Goal: Information Seeking & Learning: Learn about a topic

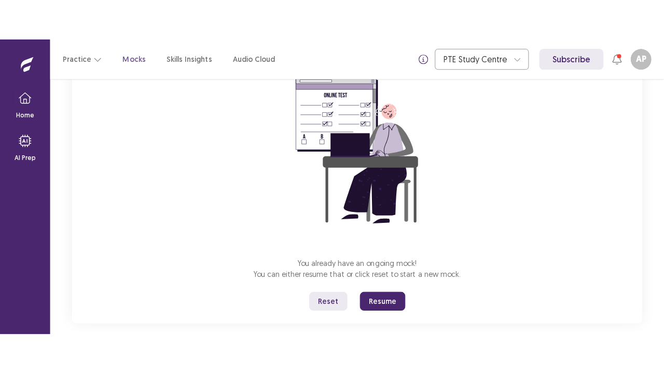
scroll to position [104, 0]
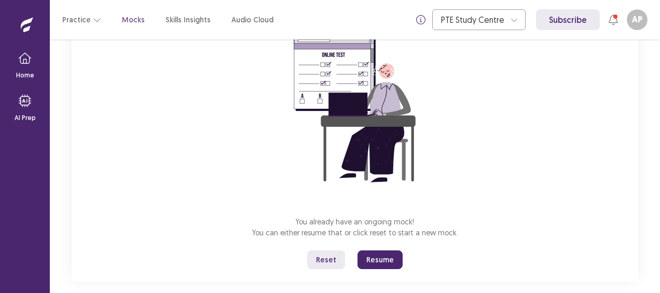
drag, startPoint x: 367, startPoint y: 259, endPoint x: 365, endPoint y: 316, distance: 56.1
click at [366, 262] on button "Resume" at bounding box center [380, 259] width 45 height 19
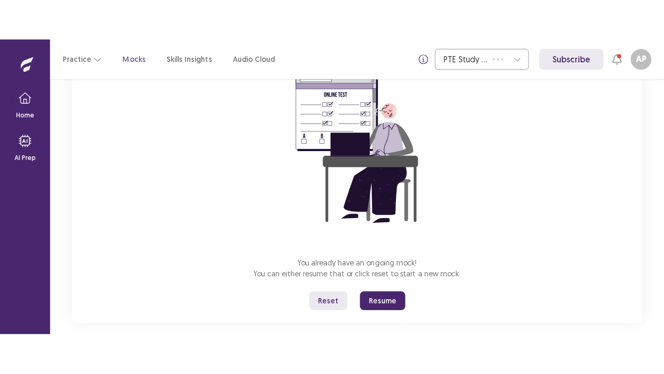
scroll to position [36, 0]
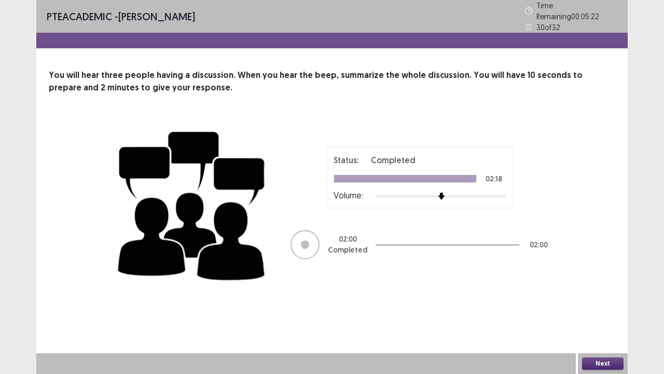
click at [591, 292] on button "Next" at bounding box center [603, 363] width 42 height 12
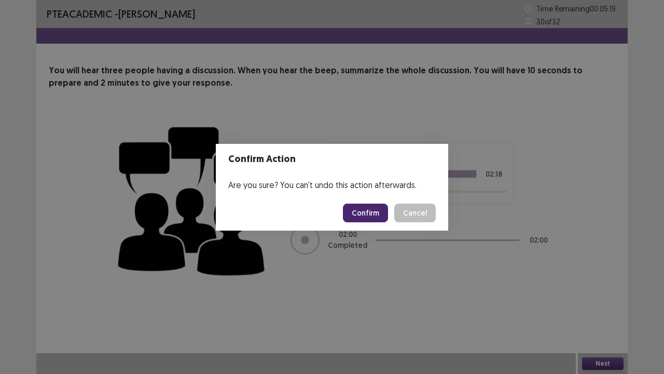
click at [367, 210] on button "Confirm" at bounding box center [365, 212] width 45 height 19
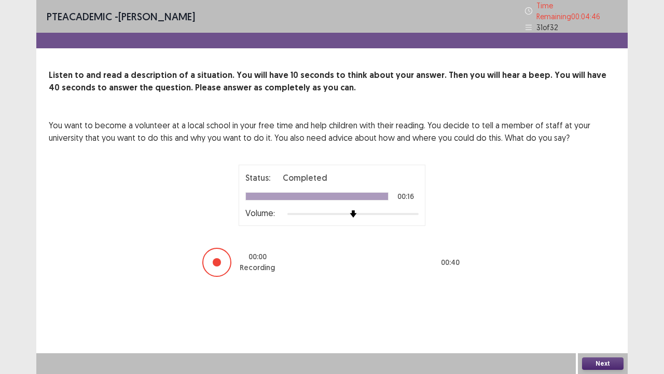
click at [604, 292] on button "Next" at bounding box center [603, 363] width 42 height 12
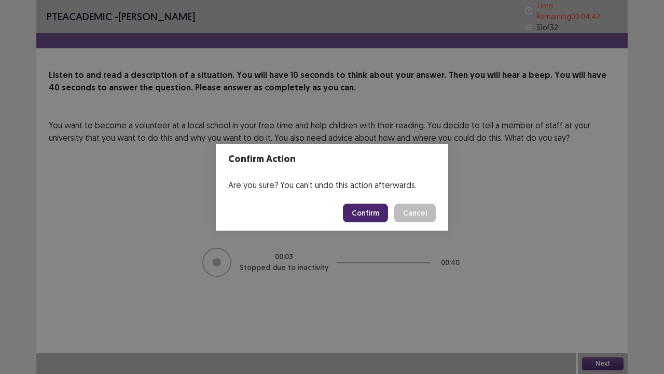
click at [381, 209] on button "Confirm" at bounding box center [365, 212] width 45 height 19
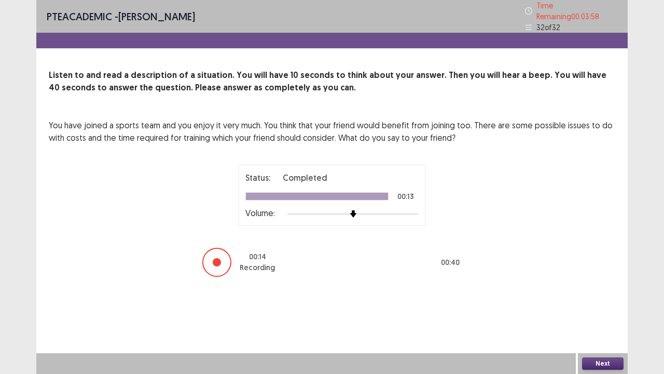
click at [603, 292] on button "Next" at bounding box center [603, 363] width 42 height 12
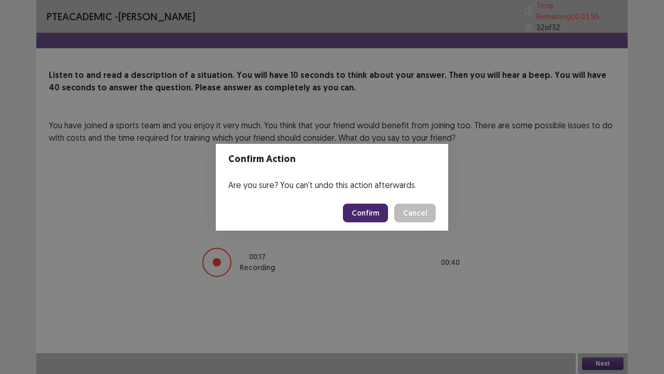
click at [368, 207] on button "Confirm" at bounding box center [365, 212] width 45 height 19
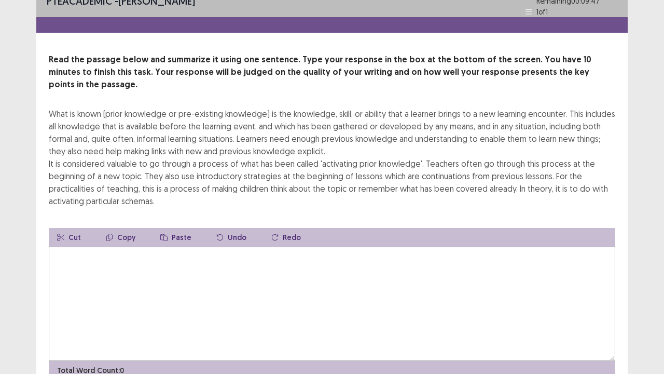
scroll to position [0, 0]
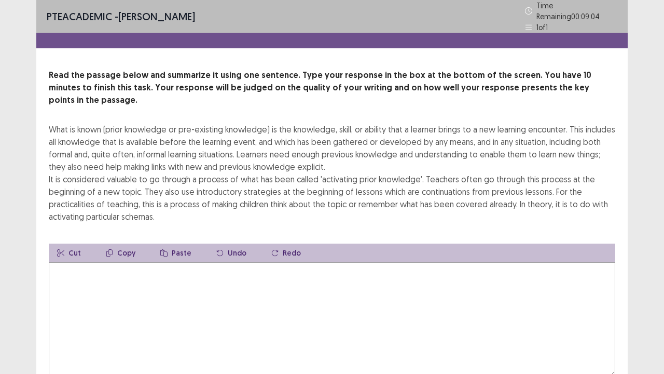
click at [90, 262] on textarea at bounding box center [332, 319] width 567 height 114
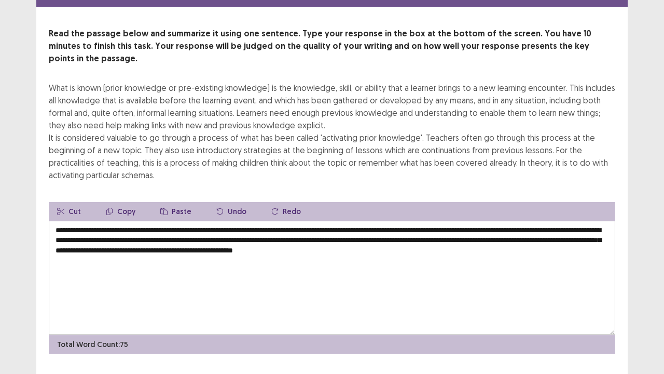
scroll to position [50, 0]
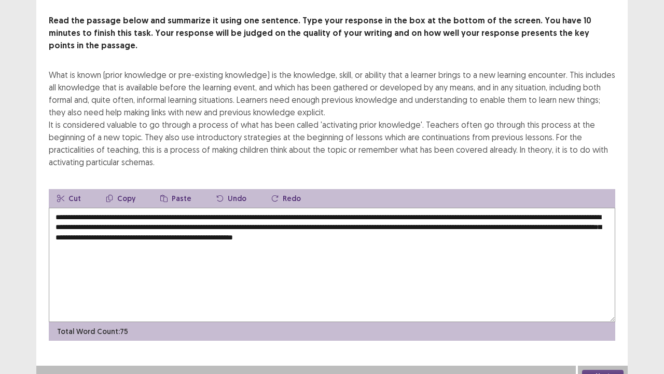
type textarea "**********"
click at [587, 292] on button "Next" at bounding box center [603, 375] width 42 height 12
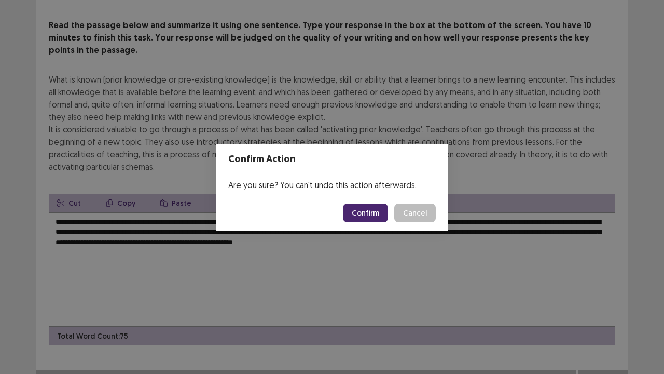
click at [368, 207] on button "Confirm" at bounding box center [365, 212] width 45 height 19
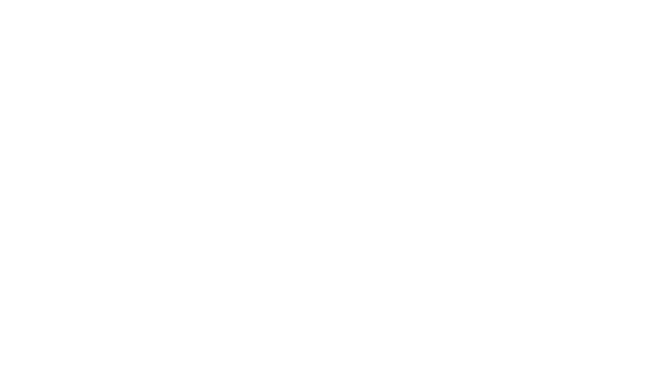
scroll to position [0, 0]
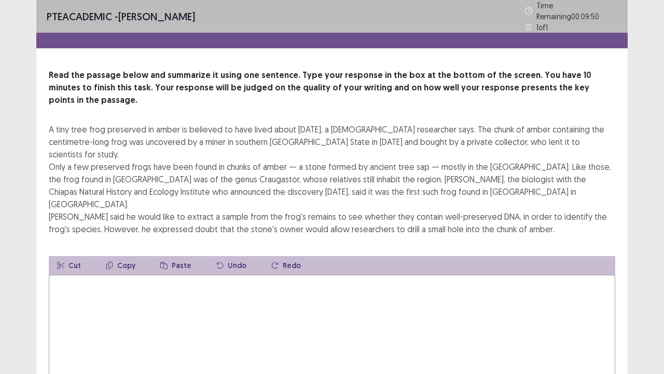
click at [56, 275] on textarea at bounding box center [332, 332] width 567 height 114
type textarea "*"
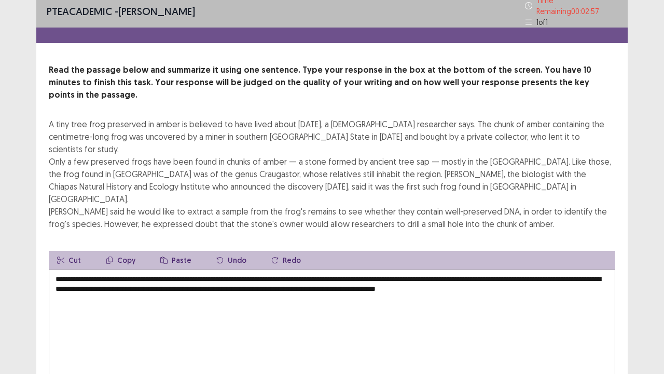
scroll to position [37, 0]
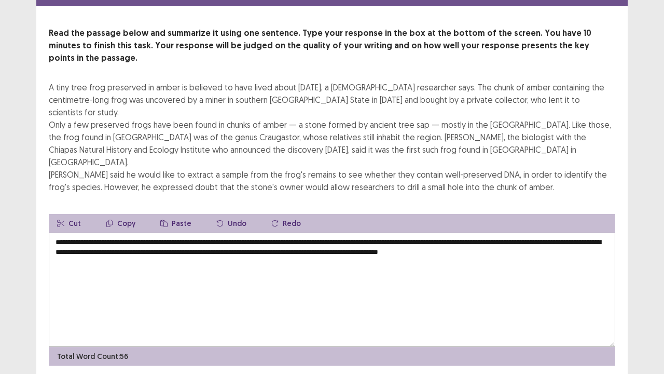
type textarea "**********"
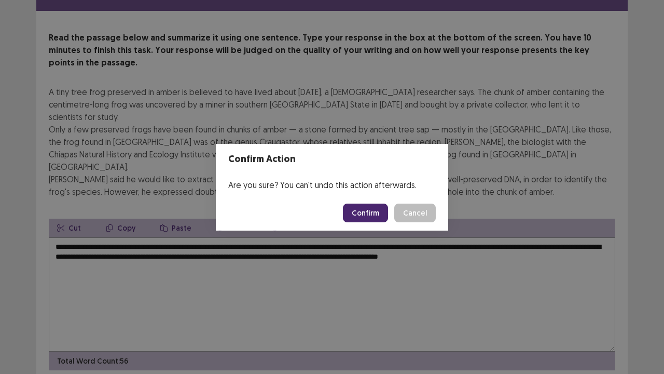
click at [375, 210] on button "Confirm" at bounding box center [365, 212] width 45 height 19
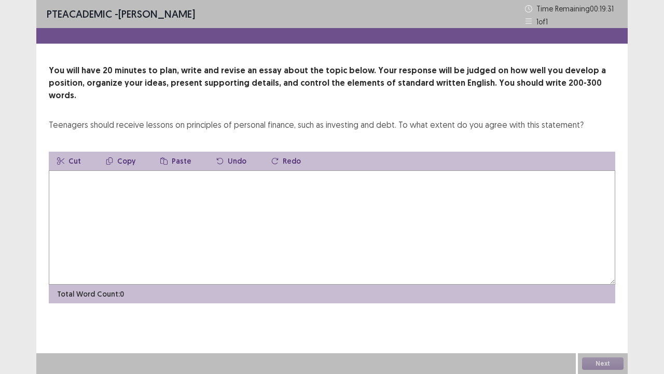
click at [59, 170] on textarea at bounding box center [332, 227] width 567 height 114
type textarea "*"
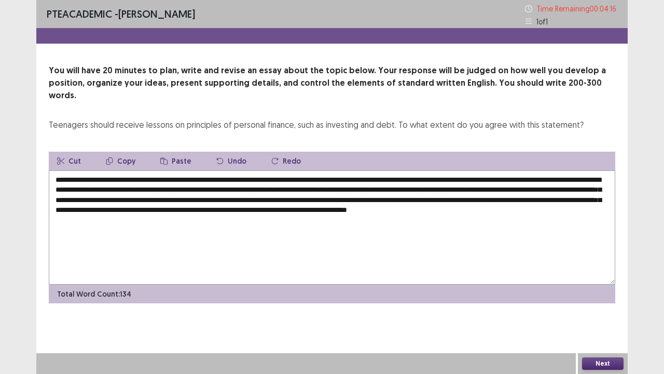
type textarea "**********"
click at [603, 292] on button "Next" at bounding box center [603, 363] width 42 height 12
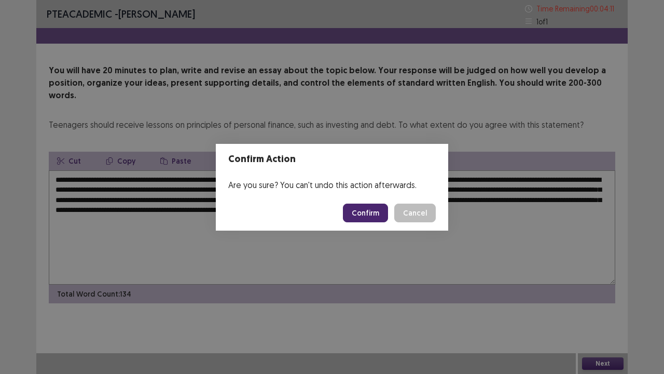
click at [375, 216] on button "Confirm" at bounding box center [365, 212] width 45 height 19
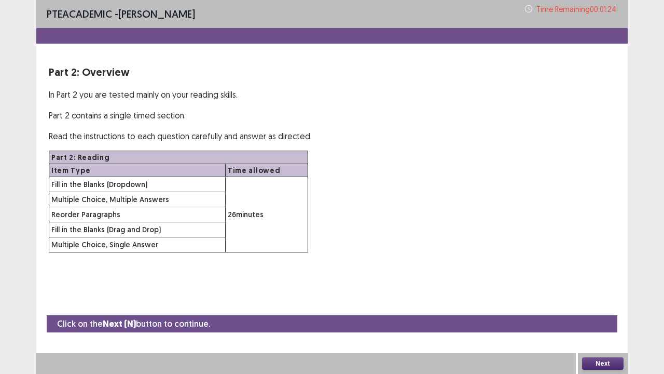
click at [596, 292] on button "Next" at bounding box center [603, 363] width 42 height 12
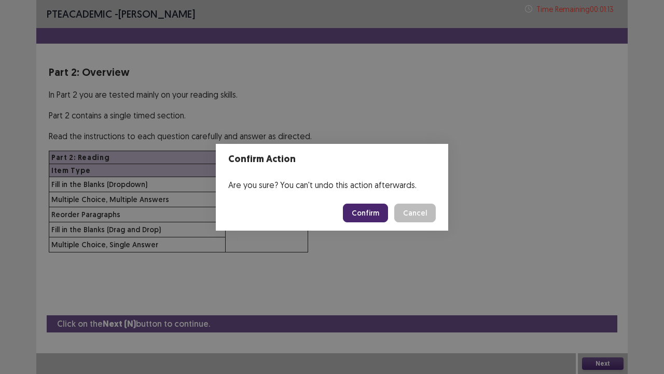
click at [375, 212] on button "Confirm" at bounding box center [365, 212] width 45 height 19
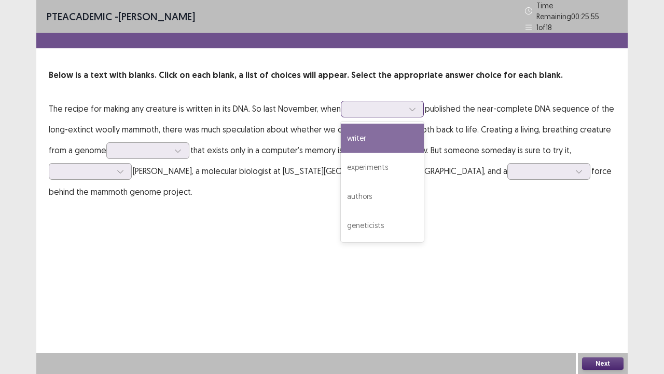
click at [416, 105] on icon at bounding box center [412, 108] width 7 height 7
click at [383, 140] on div "writer" at bounding box center [382, 138] width 83 height 29
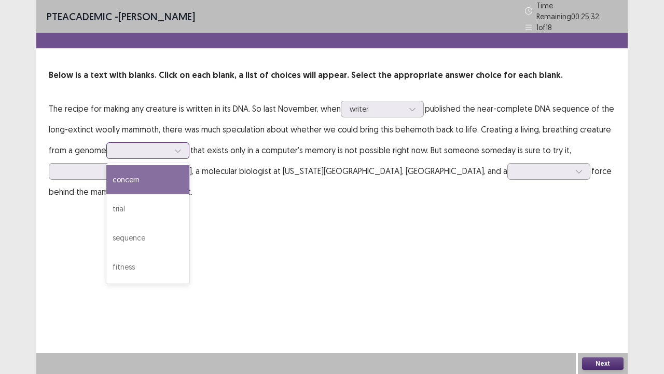
click at [179, 149] on icon at bounding box center [178, 150] width 6 height 3
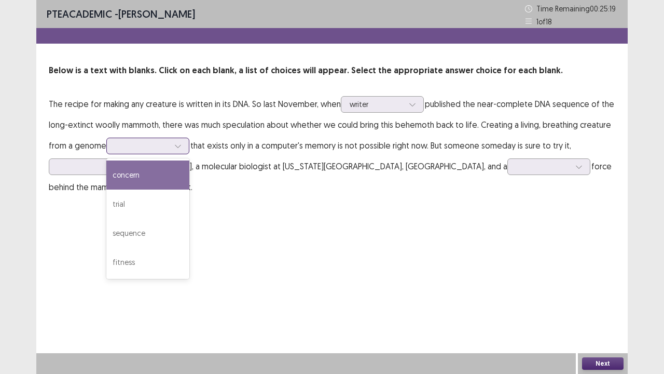
click at [155, 184] on div "concern" at bounding box center [147, 174] width 83 height 29
click at [179, 146] on icon at bounding box center [177, 145] width 7 height 7
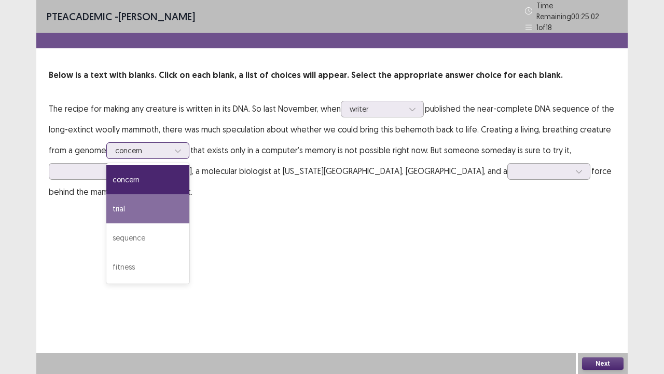
click at [132, 209] on div "trial" at bounding box center [147, 208] width 83 height 29
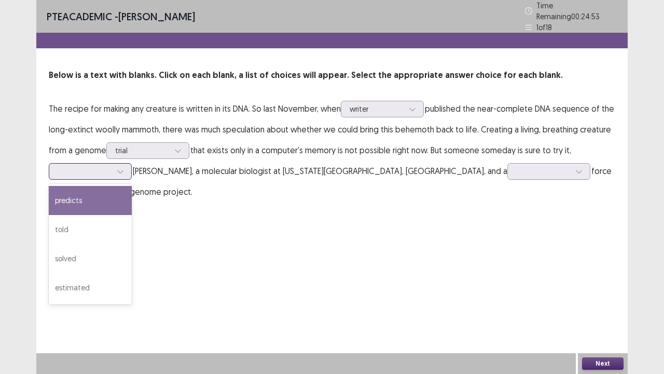
click at [120, 170] on icon at bounding box center [120, 171] width 6 height 3
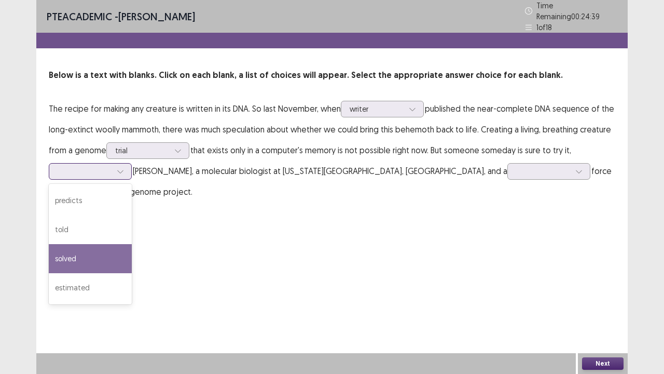
click at [95, 262] on div "solved" at bounding box center [90, 258] width 83 height 29
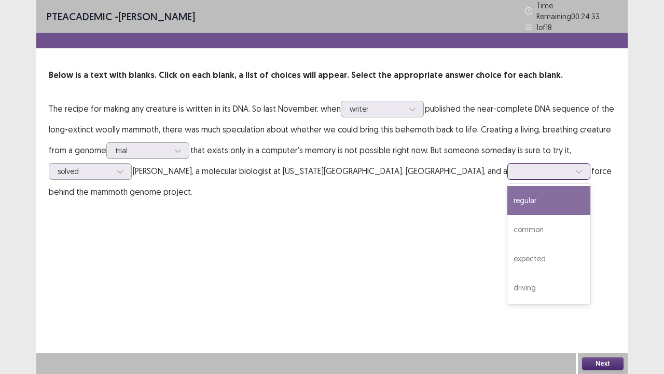
click at [576, 169] on icon at bounding box center [579, 171] width 7 height 7
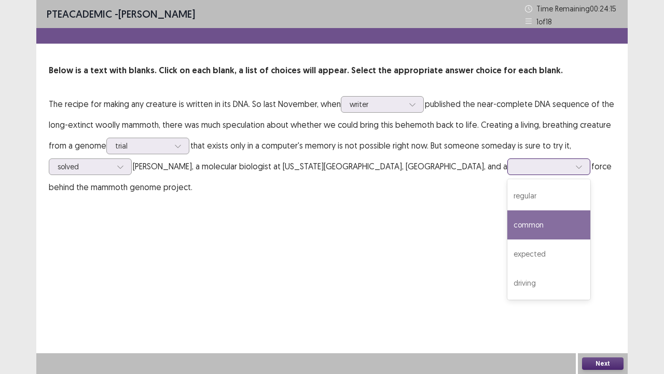
click at [508, 234] on div "common" at bounding box center [549, 224] width 83 height 29
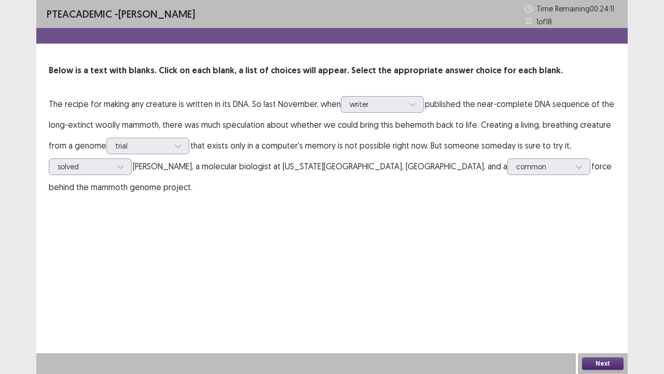
click at [594, 292] on button "Next" at bounding box center [603, 363] width 42 height 12
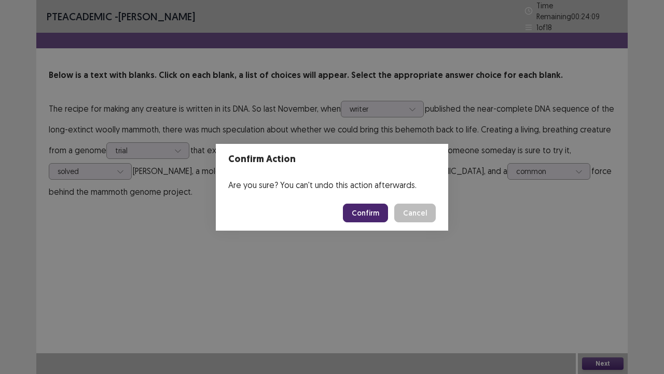
click at [376, 212] on button "Confirm" at bounding box center [365, 212] width 45 height 19
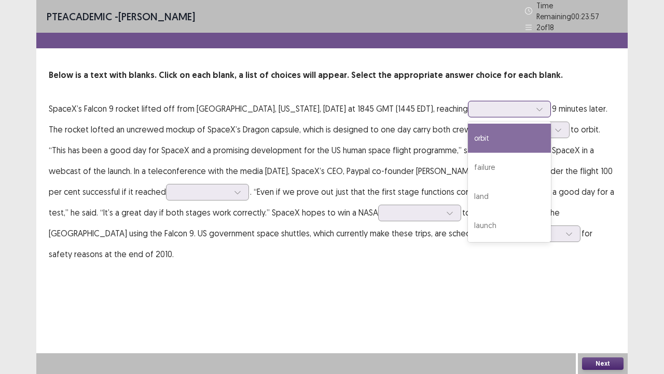
click at [532, 104] on div at bounding box center [540, 109] width 16 height 16
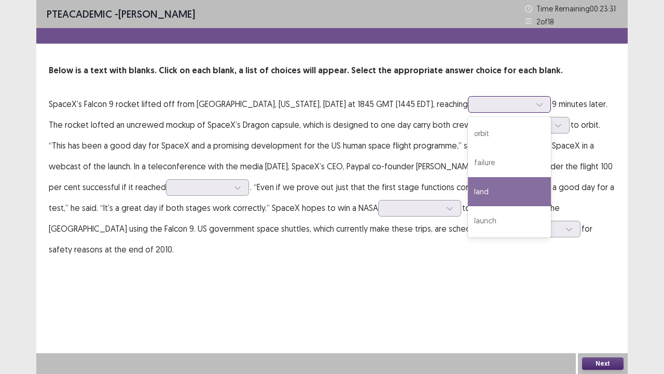
click at [468, 193] on div "land" at bounding box center [509, 191] width 83 height 29
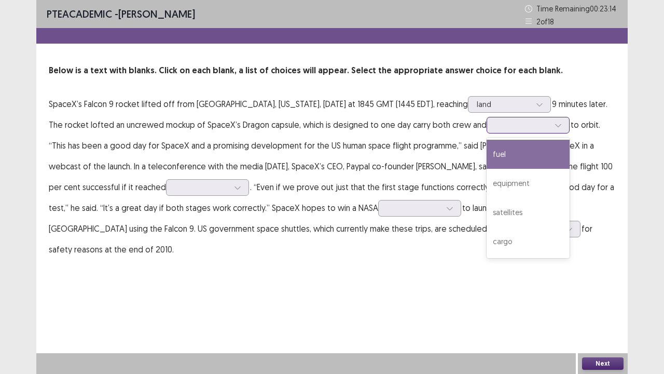
click at [533, 122] on div at bounding box center [528, 125] width 83 height 17
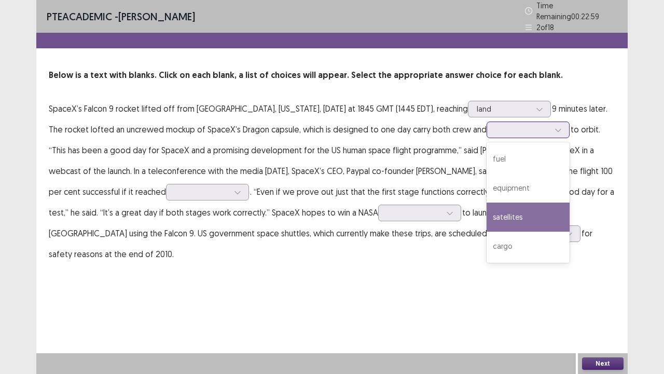
click at [498, 208] on div "satellites" at bounding box center [528, 216] width 83 height 29
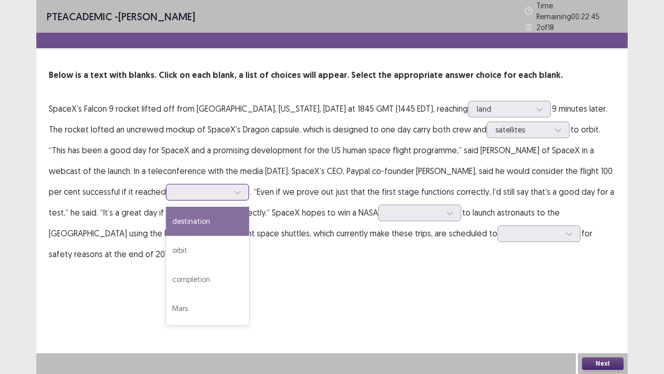
click at [234, 188] on icon at bounding box center [237, 191] width 7 height 7
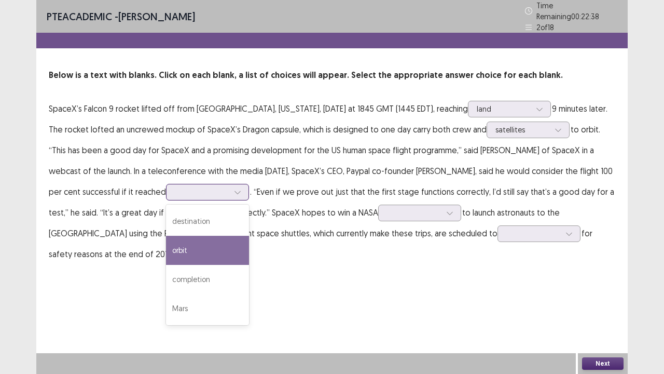
click at [166, 246] on div "orbit" at bounding box center [207, 250] width 83 height 29
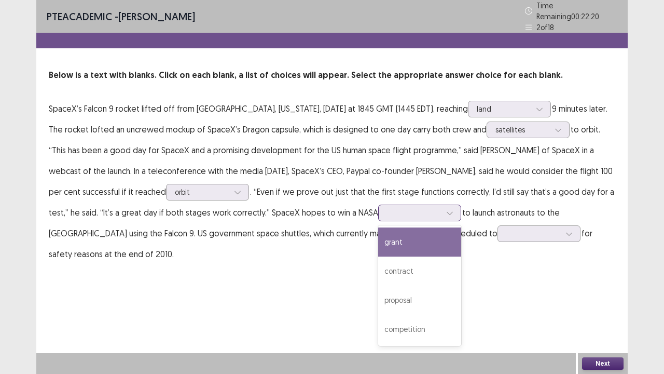
click at [442, 205] on div at bounding box center [450, 213] width 16 height 16
click at [378, 245] on div "grant" at bounding box center [419, 241] width 83 height 29
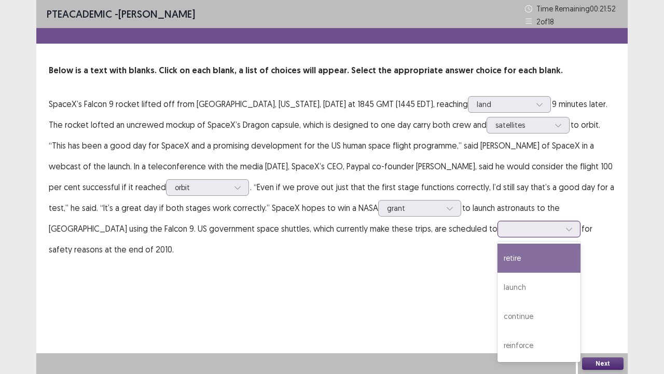
click at [506, 228] on div at bounding box center [533, 229] width 54 height 10
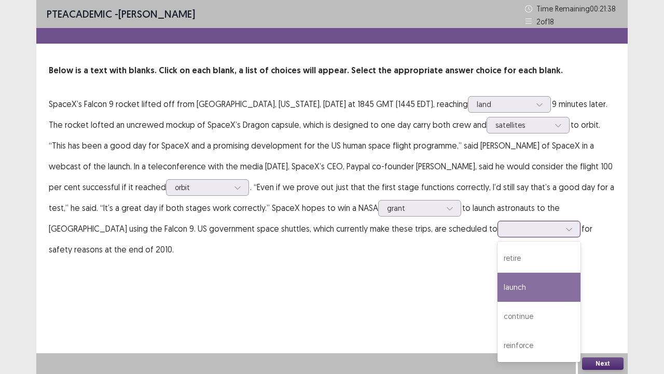
click at [498, 290] on div "launch" at bounding box center [539, 286] width 83 height 29
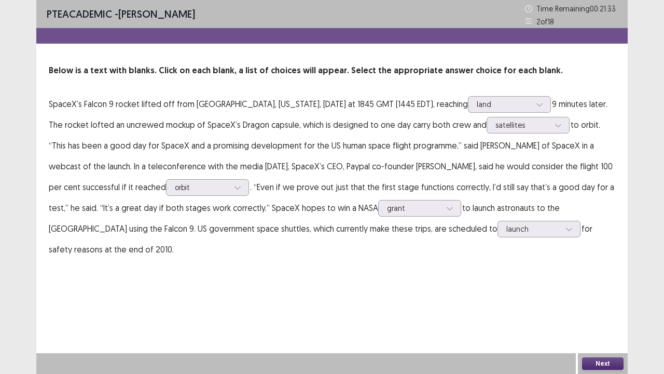
click at [611, 292] on button "Next" at bounding box center [603, 363] width 42 height 12
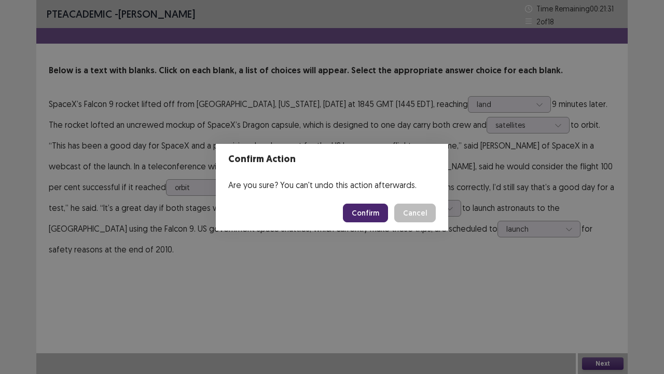
click at [370, 208] on button "Confirm" at bounding box center [365, 212] width 45 height 19
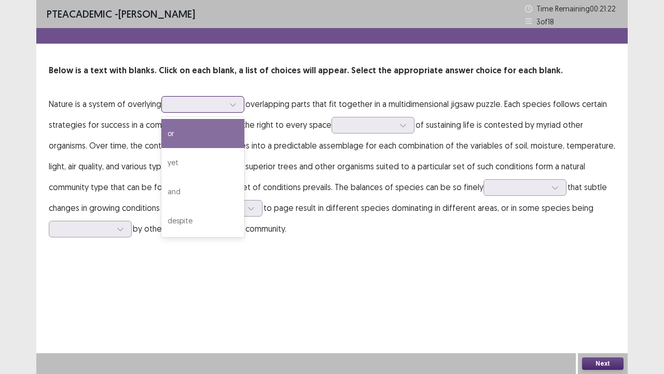
click at [237, 104] on icon at bounding box center [232, 104] width 7 height 7
click at [207, 131] on div "or" at bounding box center [202, 133] width 83 height 29
click at [237, 101] on icon at bounding box center [232, 104] width 7 height 7
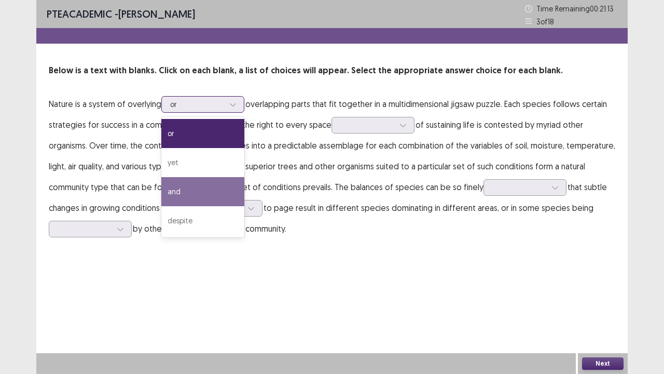
click at [189, 176] on div "or yet and despite" at bounding box center [202, 177] width 83 height 120
click at [192, 190] on div "and" at bounding box center [202, 191] width 83 height 29
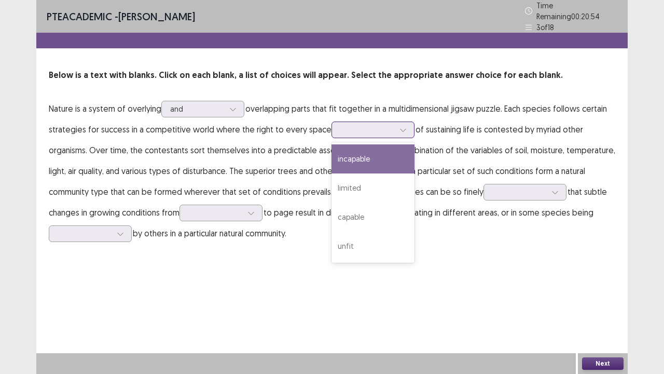
click at [400, 129] on icon at bounding box center [403, 130] width 6 height 3
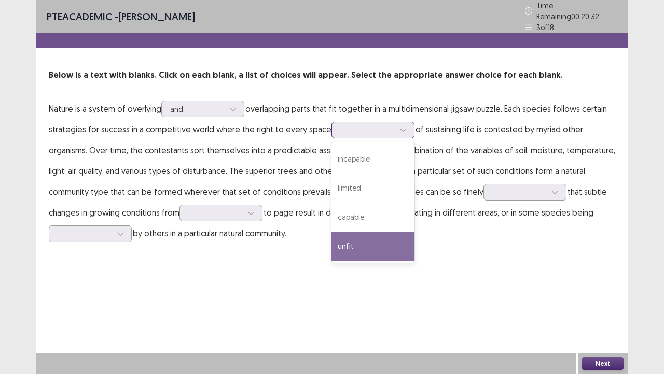
click at [349, 240] on div "unfit" at bounding box center [373, 245] width 83 height 29
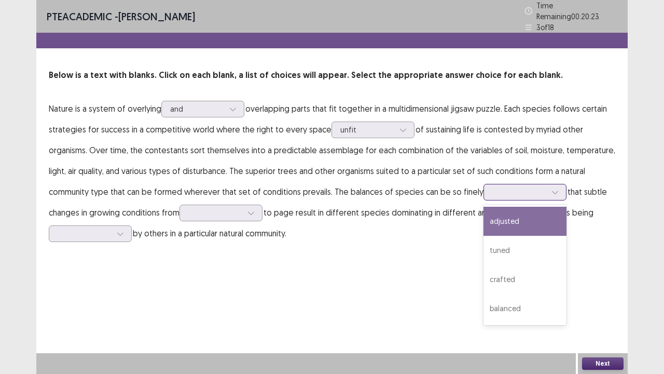
click at [552, 188] on icon at bounding box center [555, 191] width 7 height 7
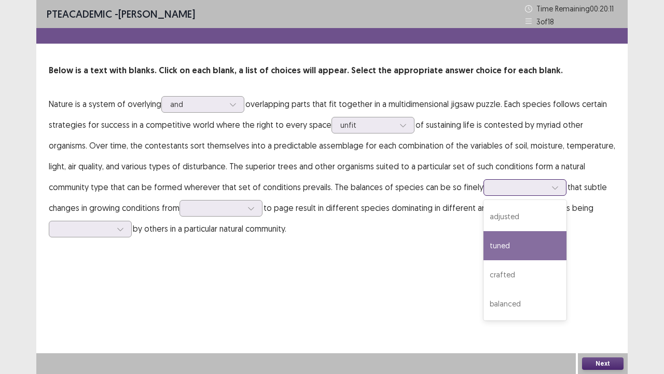
click at [493, 250] on div "tuned" at bounding box center [525, 245] width 83 height 29
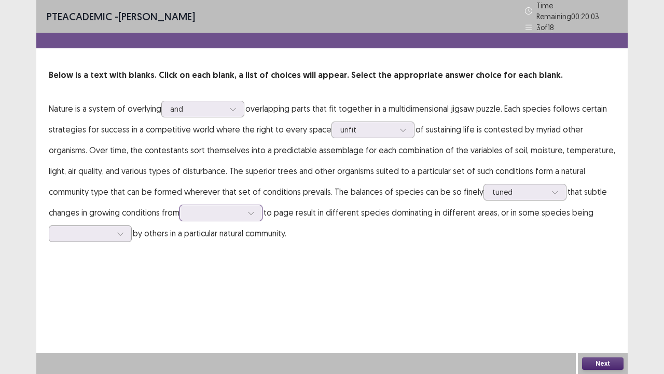
click at [255, 209] on icon at bounding box center [251, 212] width 7 height 7
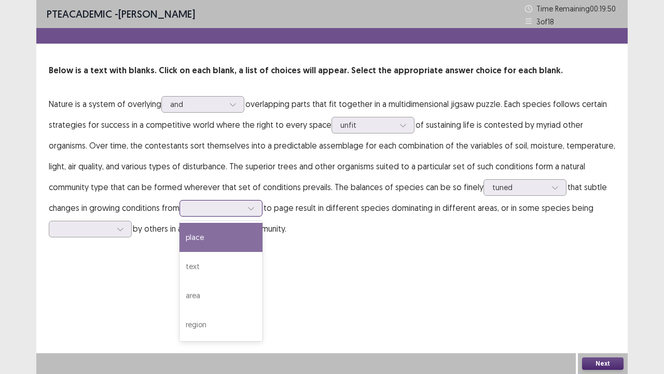
click at [239, 235] on div "place" at bounding box center [221, 237] width 83 height 29
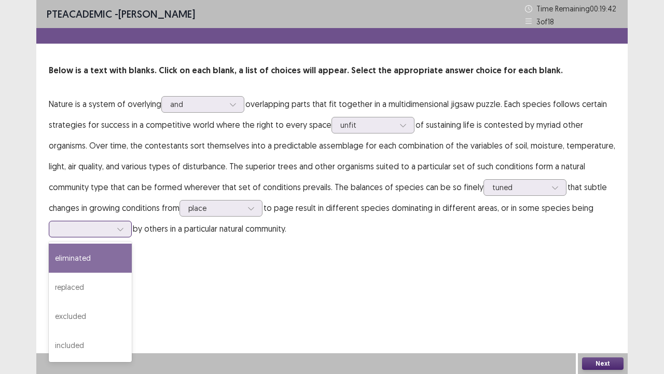
click at [124, 227] on div at bounding box center [121, 229] width 16 height 16
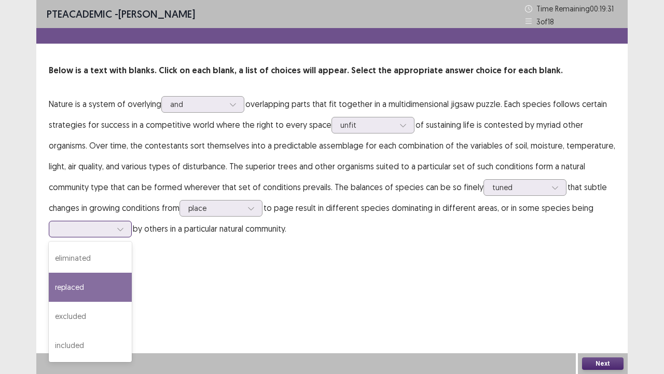
click at [97, 280] on div "replaced" at bounding box center [90, 286] width 83 height 29
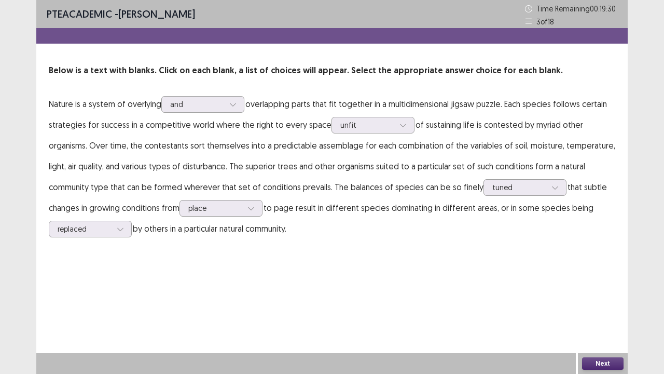
drag, startPoint x: 568, startPoint y: 307, endPoint x: 592, endPoint y: 321, distance: 27.4
click at [592, 292] on div "PTE academic - [PERSON_NAME] Time Remaining 00 : 19 : 30 3 of 18 Below is a tex…" at bounding box center [332, 187] width 592 height 374
click at [609, 292] on button "Next" at bounding box center [603, 363] width 42 height 12
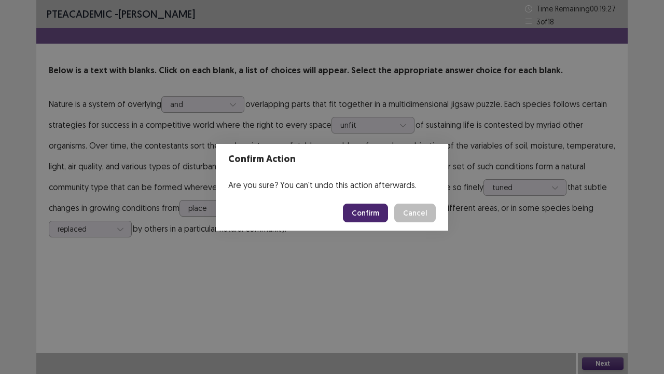
click at [360, 213] on button "Confirm" at bounding box center [365, 212] width 45 height 19
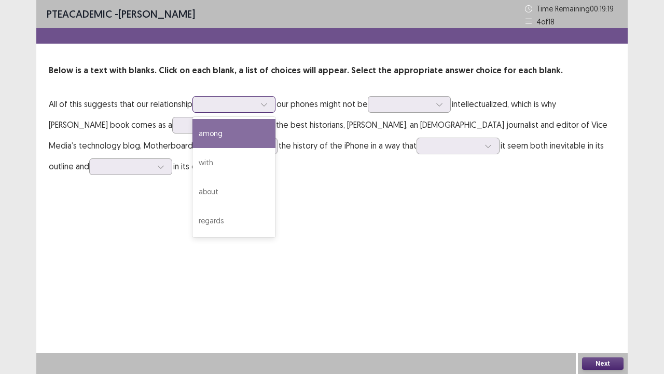
click at [267, 108] on div at bounding box center [264, 105] width 16 height 16
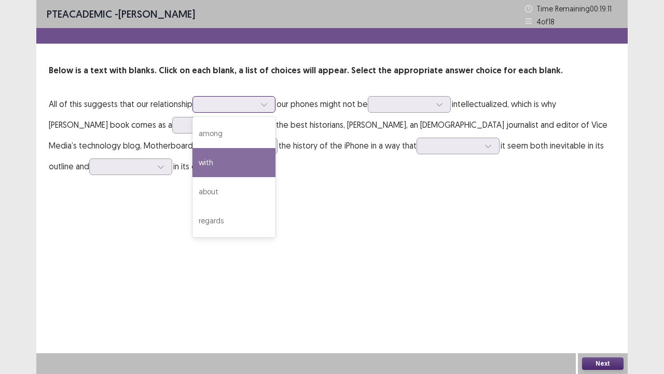
click at [237, 165] on div "with" at bounding box center [234, 162] width 83 height 29
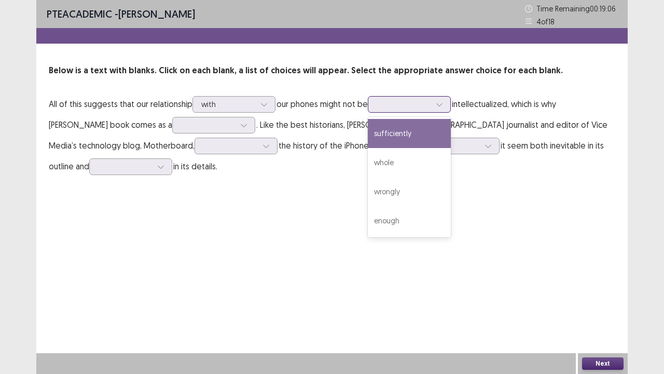
click at [432, 107] on div at bounding box center [404, 104] width 56 height 12
click at [386, 144] on div "sufficiently" at bounding box center [409, 133] width 83 height 29
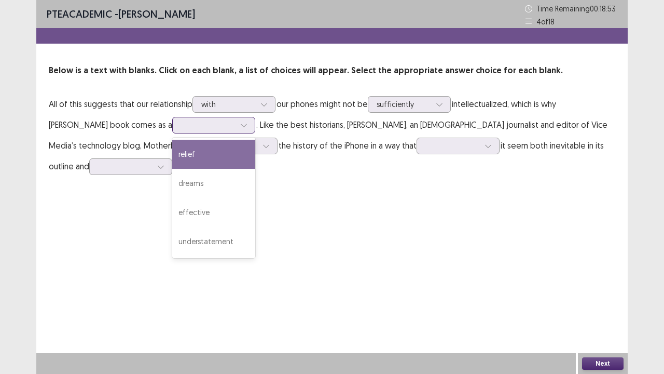
click at [208, 122] on div at bounding box center [208, 125] width 54 height 10
click at [189, 155] on div "relief" at bounding box center [213, 154] width 83 height 29
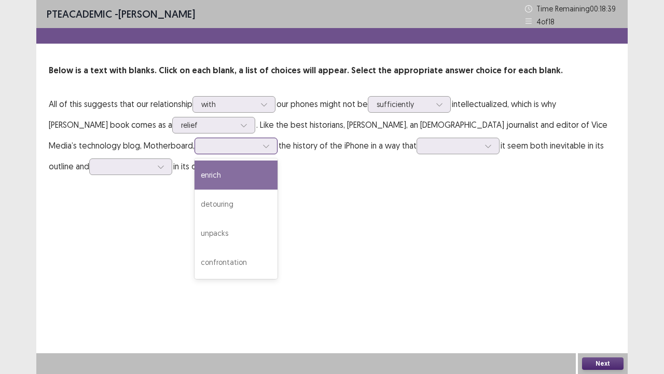
click at [258, 146] on div at bounding box center [266, 146] width 16 height 16
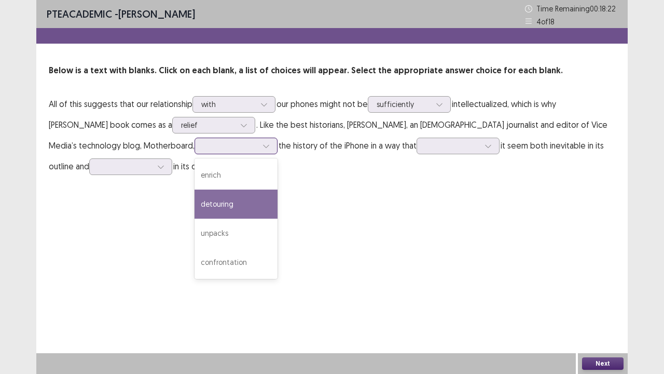
click at [195, 206] on div "detouring" at bounding box center [236, 203] width 83 height 29
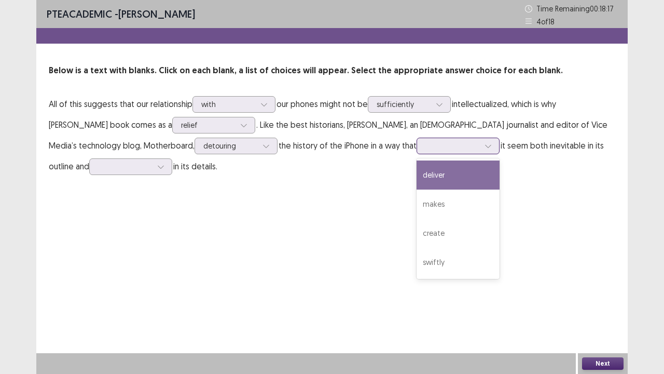
drag, startPoint x: 375, startPoint y: 145, endPoint x: 371, endPoint y: 151, distance: 7.5
click at [426, 145] on div at bounding box center [453, 146] width 54 height 10
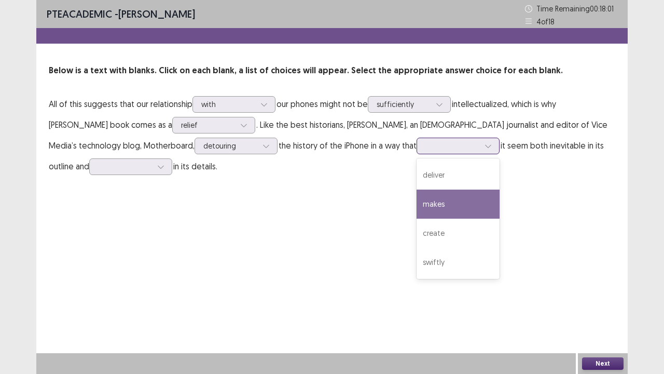
drag, startPoint x: 353, startPoint y: 200, endPoint x: 353, endPoint y: 191, distance: 8.8
click at [417, 198] on div "makes" at bounding box center [458, 203] width 83 height 29
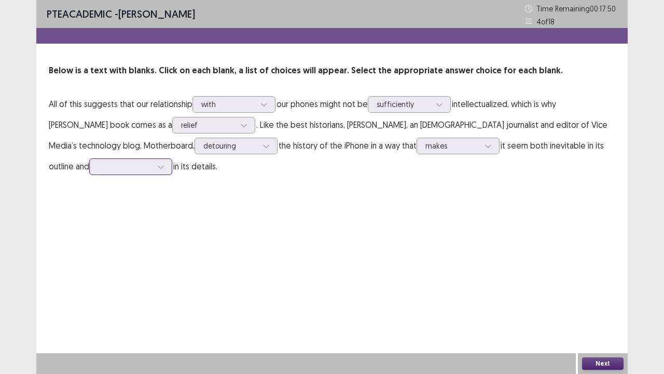
click at [153, 162] on div at bounding box center [161, 167] width 16 height 16
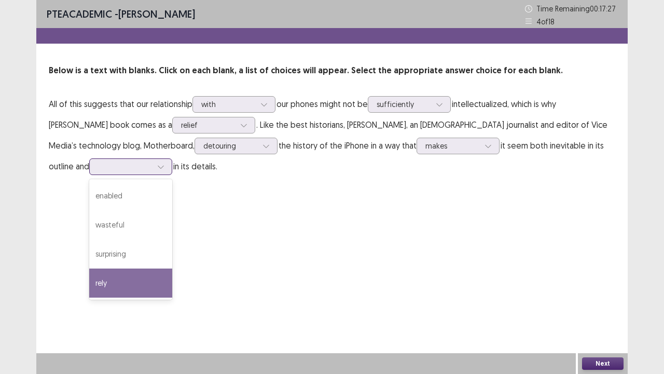
click at [89, 273] on div "rely" at bounding box center [130, 282] width 83 height 29
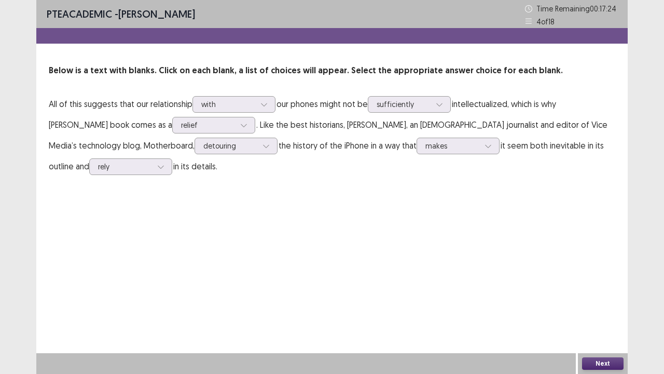
drag, startPoint x: 598, startPoint y: 360, endPoint x: 595, endPoint y: 352, distance: 7.9
click at [596, 292] on div "Next" at bounding box center [603, 363] width 50 height 21
click at [599, 292] on button "Next" at bounding box center [603, 363] width 42 height 12
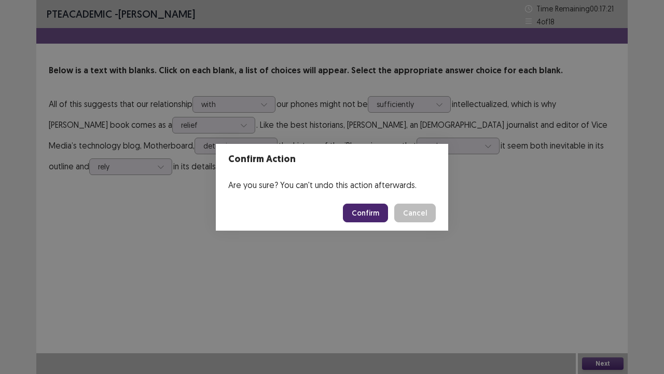
click at [362, 211] on button "Confirm" at bounding box center [365, 212] width 45 height 19
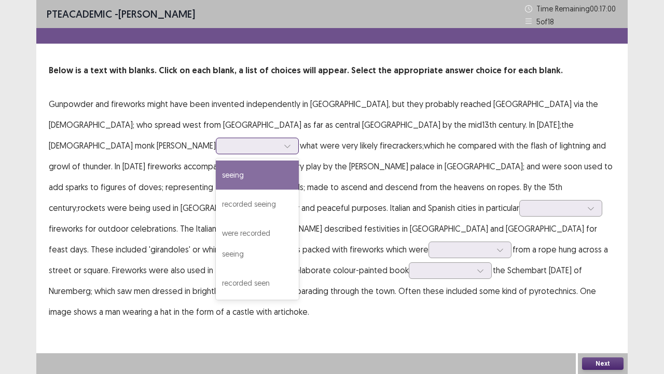
click at [291, 142] on icon at bounding box center [287, 145] width 7 height 7
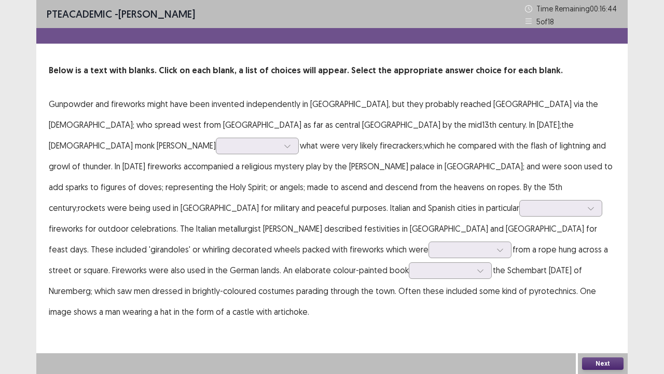
click at [345, 181] on p "Gunpowder and fireworks might have been invented independently in [GEOGRAPHIC_D…" at bounding box center [332, 207] width 567 height 228
click at [295, 138] on div at bounding box center [288, 146] width 16 height 16
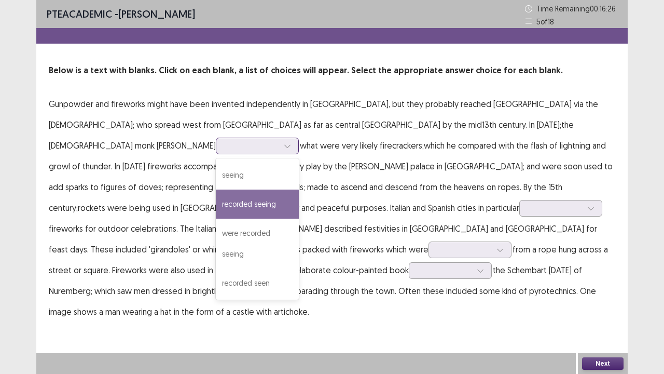
click at [299, 189] on div "recorded seeing" at bounding box center [257, 203] width 83 height 29
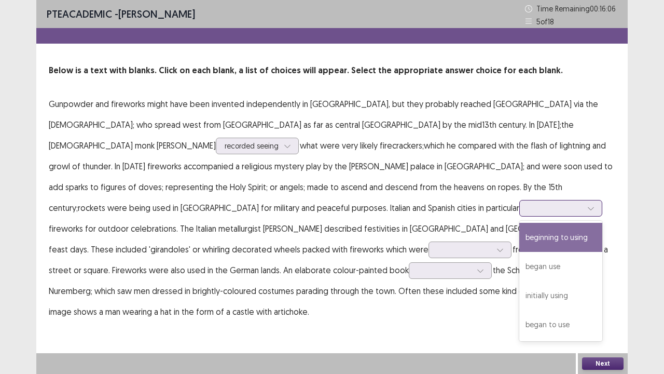
click at [528, 203] on div at bounding box center [555, 208] width 54 height 10
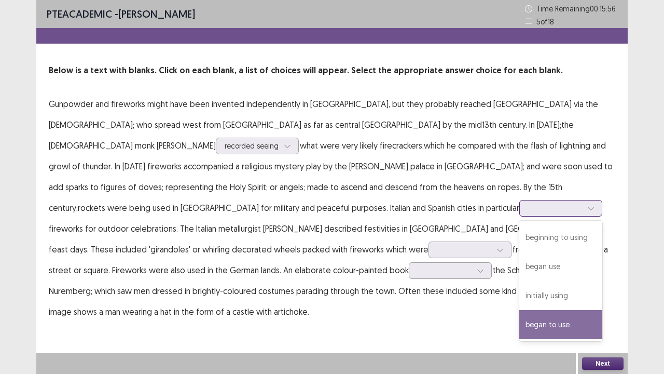
click at [519, 292] on div "began to use" at bounding box center [560, 324] width 83 height 29
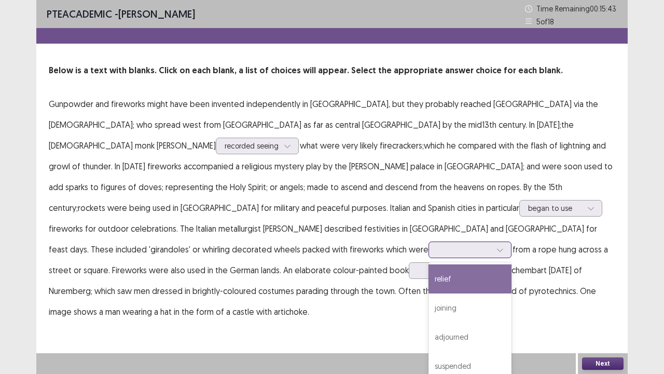
click at [437, 244] on div at bounding box center [464, 249] width 54 height 10
click at [429, 264] on div "relief" at bounding box center [470, 278] width 83 height 29
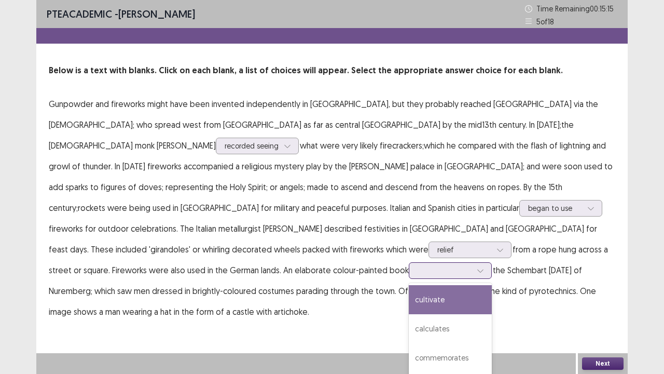
click at [473, 263] on div at bounding box center [481, 271] width 16 height 16
click at [409, 285] on div "cultivate" at bounding box center [450, 299] width 83 height 29
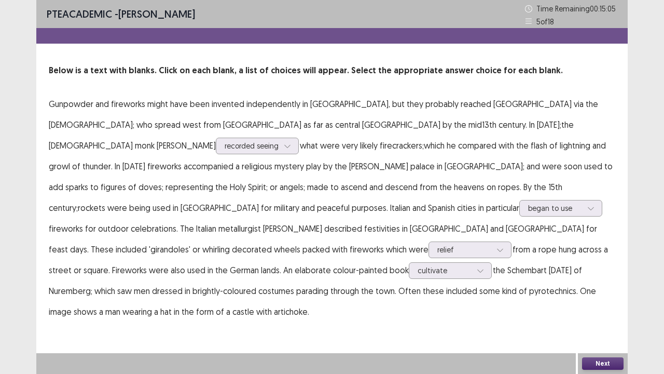
click at [600, 292] on button "Next" at bounding box center [603, 363] width 42 height 12
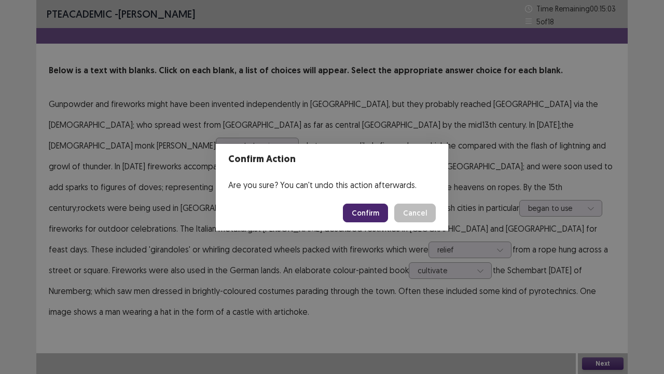
click at [381, 210] on button "Confirm" at bounding box center [365, 212] width 45 height 19
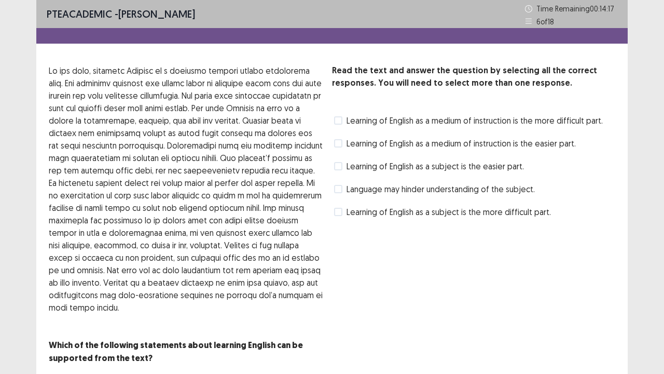
click at [336, 141] on span at bounding box center [338, 143] width 8 height 8
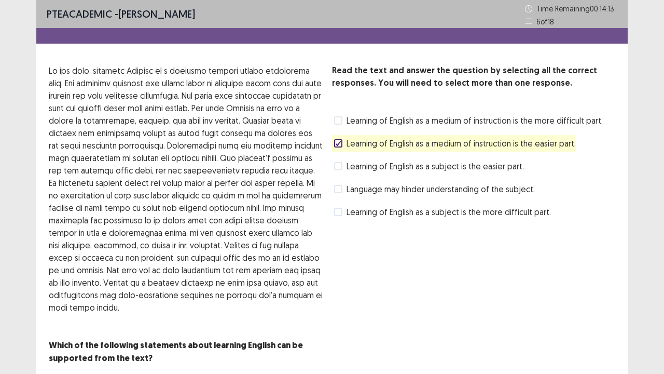
click at [344, 148] on label "Learning of English as a medium of instruction is the easier part." at bounding box center [455, 143] width 242 height 12
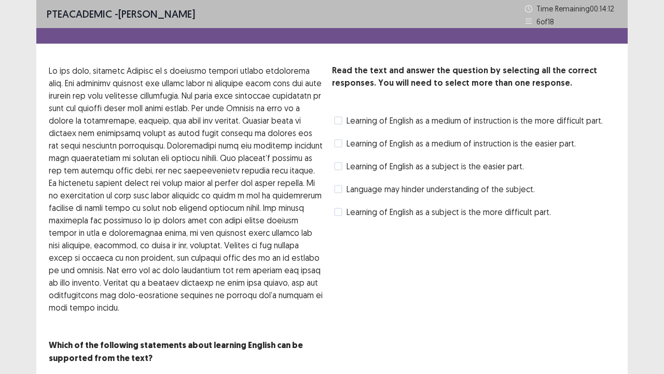
drag, startPoint x: 318, startPoint y: 138, endPoint x: 335, endPoint y: 148, distance: 19.8
click at [326, 141] on div "Read the text and answer the question by selecting all the correct responses. Y…" at bounding box center [332, 214] width 592 height 300
click at [332, 147] on div "Learning of English as a medium of instruction is the easier part." at bounding box center [454, 143] width 244 height 17
click at [334, 144] on span at bounding box center [338, 143] width 8 height 8
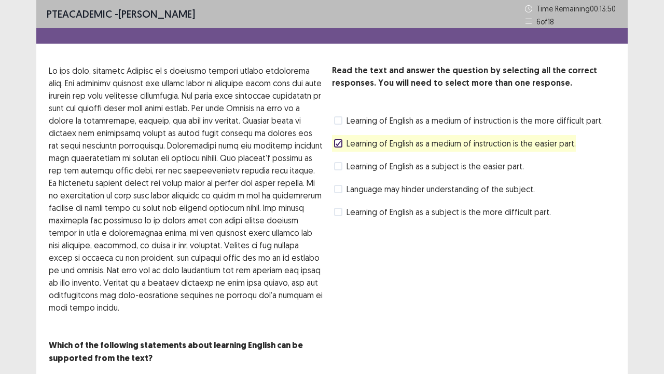
click at [337, 169] on span at bounding box center [338, 166] width 8 height 8
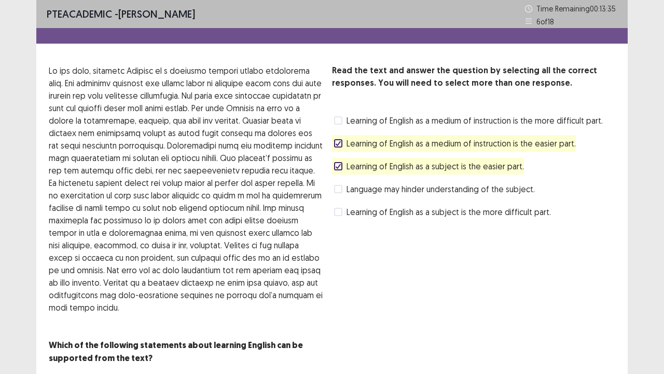
click at [343, 120] on label "Learning of English as a medium of instruction is the more difficult part." at bounding box center [468, 120] width 269 height 12
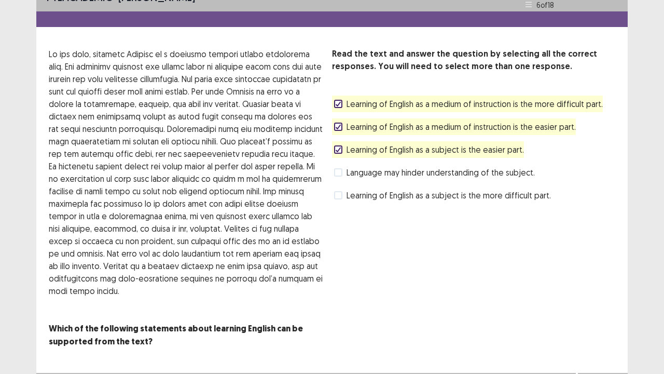
scroll to position [23, 0]
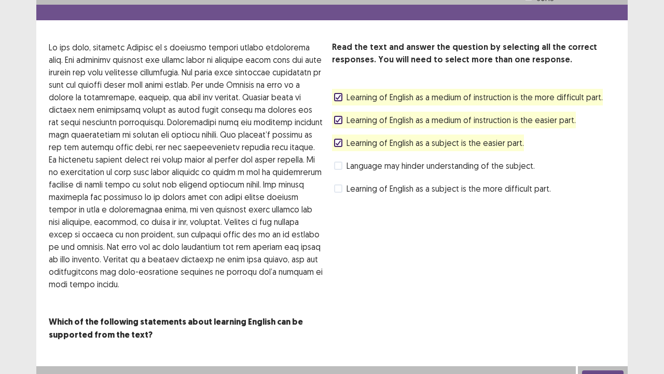
click at [600, 292] on button "Next" at bounding box center [603, 376] width 42 height 12
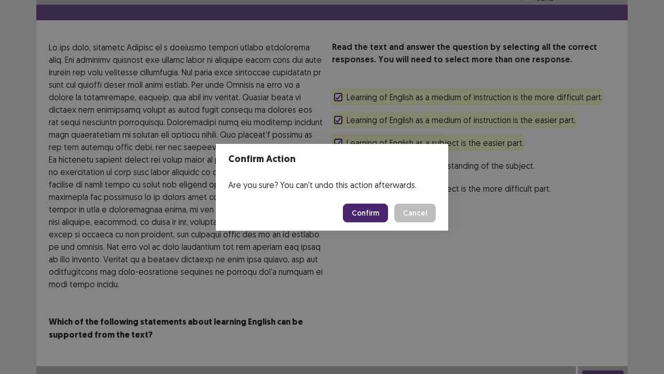
click at [360, 210] on button "Confirm" at bounding box center [365, 212] width 45 height 19
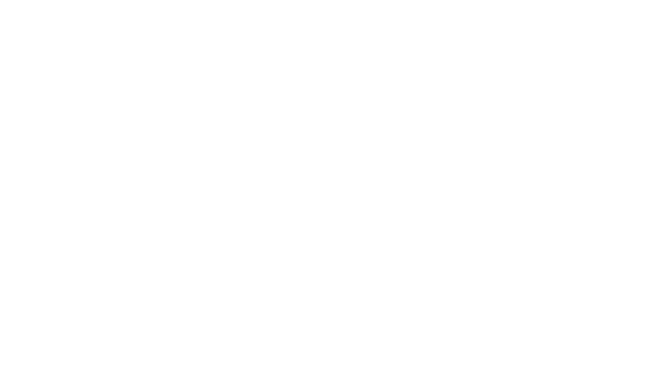
scroll to position [0, 0]
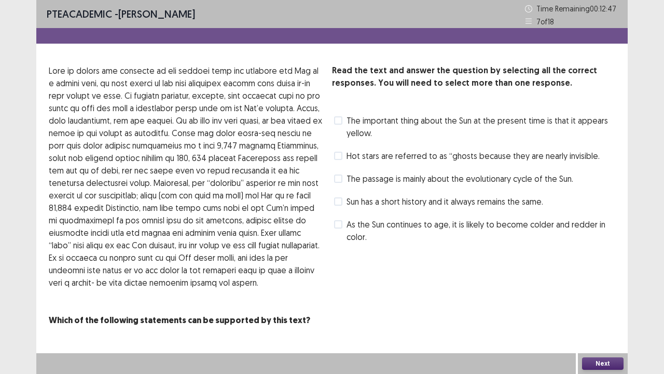
click at [339, 120] on span at bounding box center [338, 120] width 8 height 8
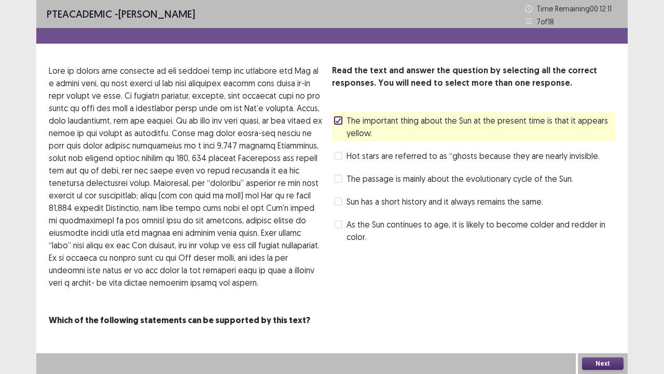
click at [587, 292] on button "Next" at bounding box center [603, 363] width 42 height 12
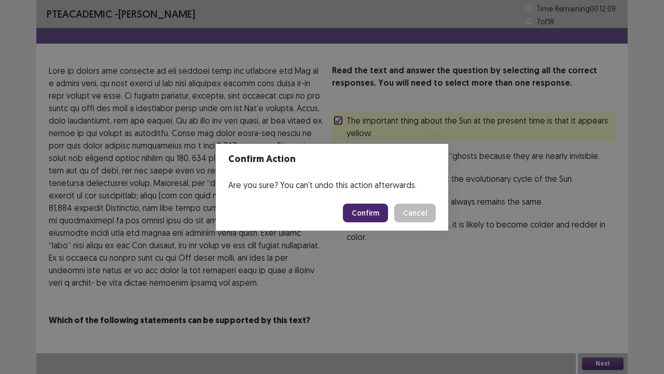
click at [358, 209] on button "Confirm" at bounding box center [365, 212] width 45 height 19
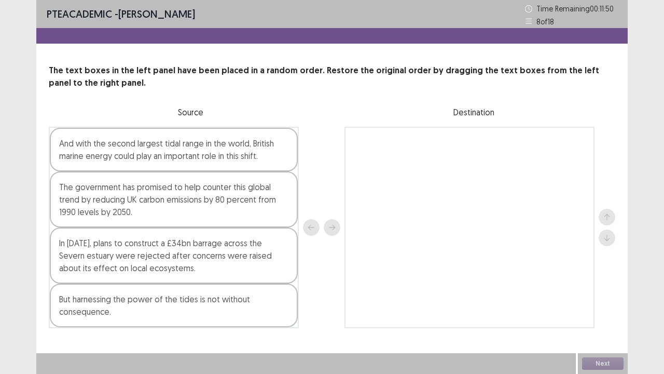
drag, startPoint x: 69, startPoint y: 189, endPoint x: 72, endPoint y: 174, distance: 15.4
click at [72, 172] on div "And with the second largest tidal range in the world, British marine energy cou…" at bounding box center [174, 227] width 250 height 201
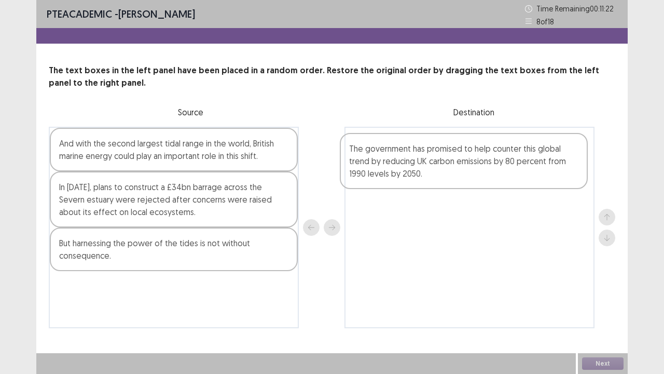
drag, startPoint x: 89, startPoint y: 203, endPoint x: 380, endPoint y: 165, distance: 293.1
click at [381, 165] on div "And with the second largest tidal range in the world, British marine energy cou…" at bounding box center [332, 227] width 567 height 201
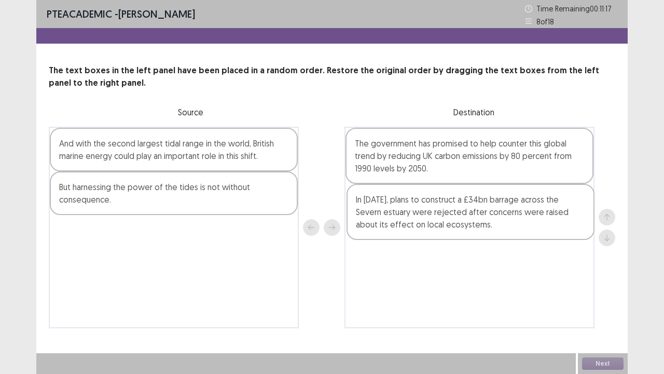
drag, startPoint x: 129, startPoint y: 197, endPoint x: 430, endPoint y: 210, distance: 301.3
click at [430, 211] on div "And with the second largest tidal range in the world, British marine energy cou…" at bounding box center [332, 227] width 567 height 201
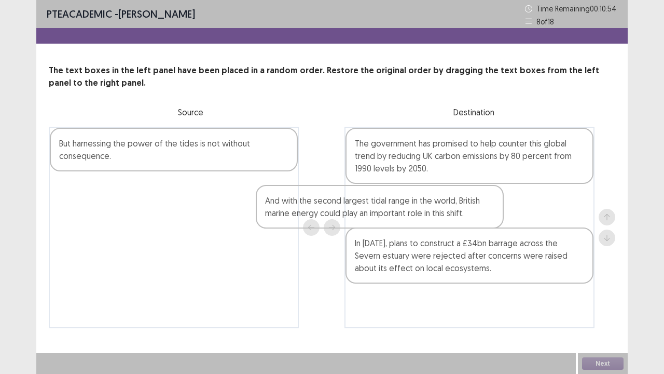
drag, startPoint x: 97, startPoint y: 148, endPoint x: 308, endPoint y: 210, distance: 220.4
click at [310, 211] on div "And with the second largest tidal range in the world, British marine energy cou…" at bounding box center [332, 227] width 567 height 201
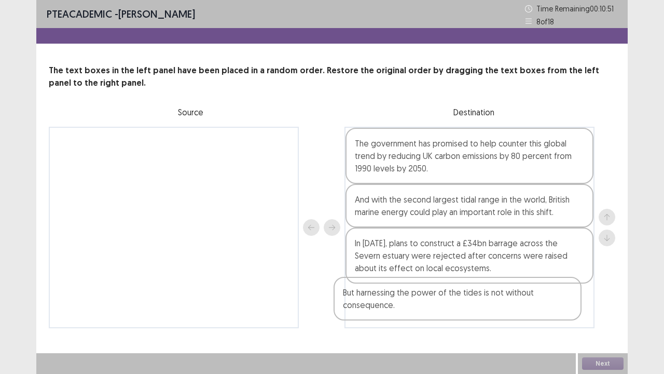
drag, startPoint x: 175, startPoint y: 149, endPoint x: 460, endPoint y: 301, distance: 322.7
click at [460, 292] on div "But harnessing the power of the tides is not without consequence. The governmen…" at bounding box center [332, 227] width 567 height 201
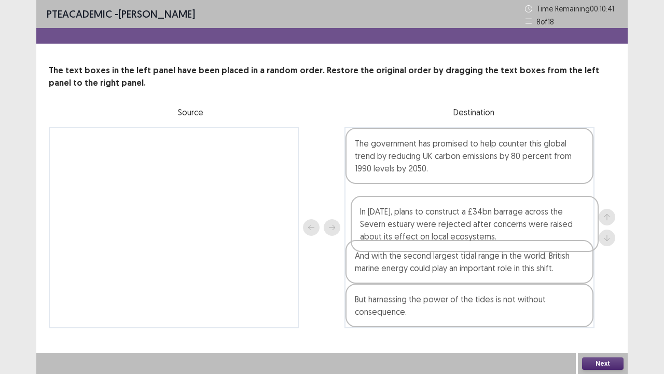
drag, startPoint x: 366, startPoint y: 258, endPoint x: 370, endPoint y: 221, distance: 38.1
click at [370, 221] on div "The government has promised to help counter this global trend by reducing UK ca…" at bounding box center [470, 227] width 250 height 201
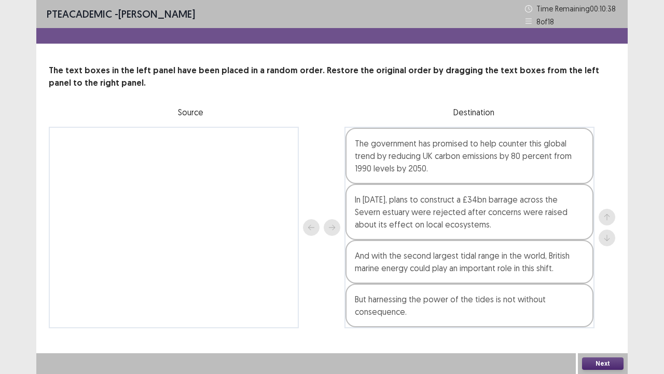
click at [604, 292] on button "Next" at bounding box center [603, 363] width 42 height 12
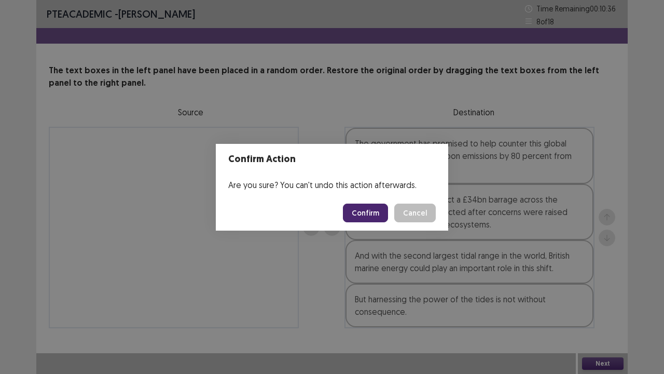
click at [372, 212] on button "Confirm" at bounding box center [365, 212] width 45 height 19
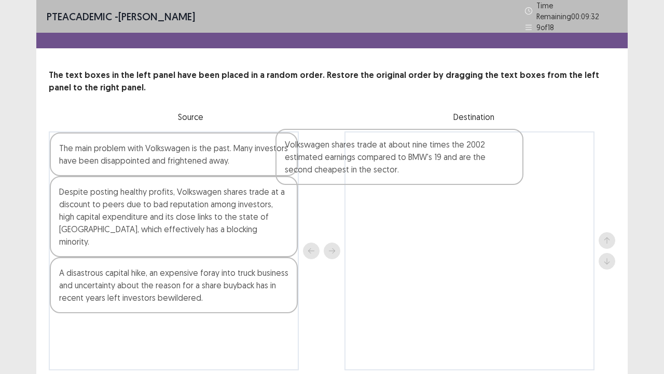
drag, startPoint x: 116, startPoint y: 159, endPoint x: 345, endPoint y: 158, distance: 228.9
click at [345, 158] on div "Volkswagen shares trade at about nine times the 2002 estimated earnings compare…" at bounding box center [332, 250] width 567 height 239
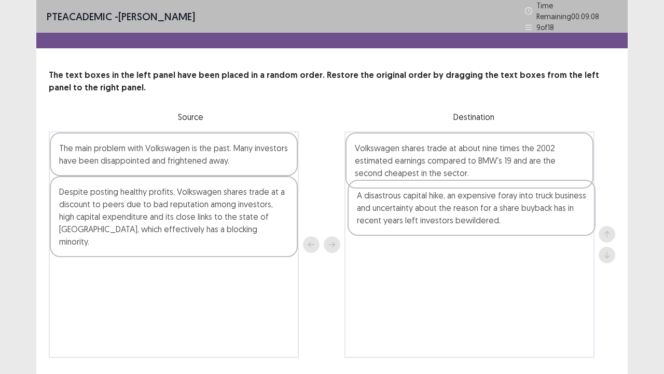
drag, startPoint x: 90, startPoint y: 264, endPoint x: 389, endPoint y: 203, distance: 305.6
click at [389, 203] on div "The main problem with Volkswagen is the past. Many investors have been disappoi…" at bounding box center [332, 244] width 567 height 226
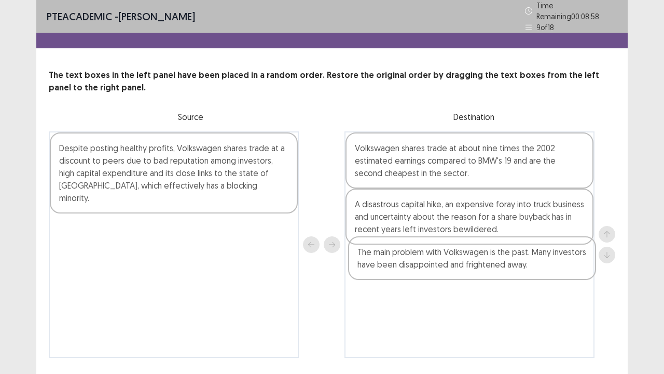
drag, startPoint x: 183, startPoint y: 148, endPoint x: 482, endPoint y: 263, distance: 320.2
click at [482, 263] on div "The main problem with Volkswagen is the past. Many investors have been disappoi…" at bounding box center [332, 244] width 567 height 226
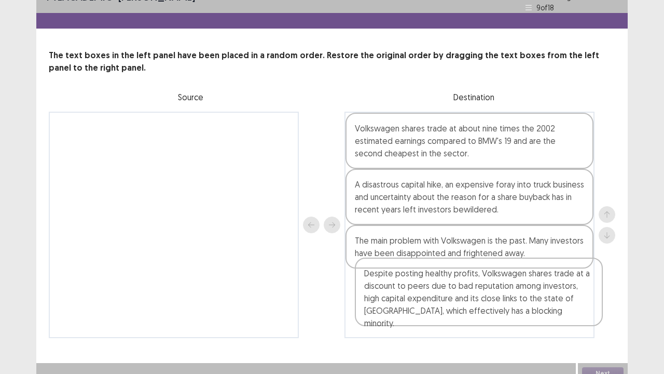
scroll to position [25, 0]
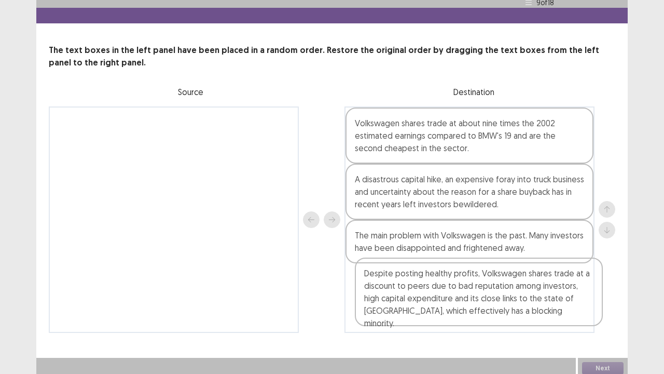
drag, startPoint x: 205, startPoint y: 151, endPoint x: 509, endPoint y: 283, distance: 331.2
click at [509, 283] on div "Despite posting healthy profits, Volkswagen shares trade at a discount to peers…" at bounding box center [332, 219] width 567 height 226
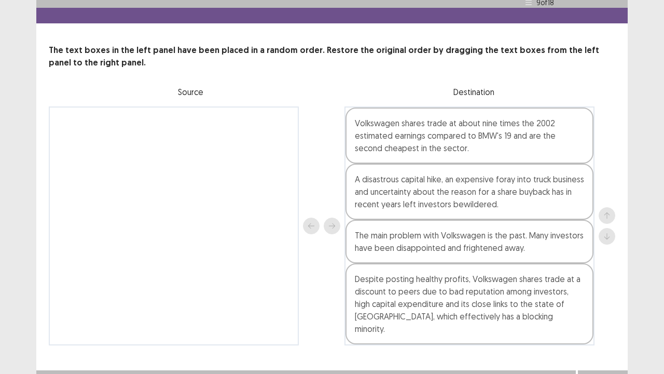
click at [612, 292] on button "Next" at bounding box center [603, 380] width 42 height 12
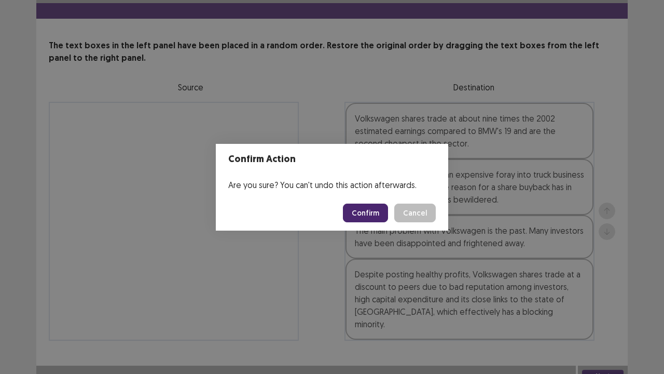
click at [372, 210] on button "Confirm" at bounding box center [365, 212] width 45 height 19
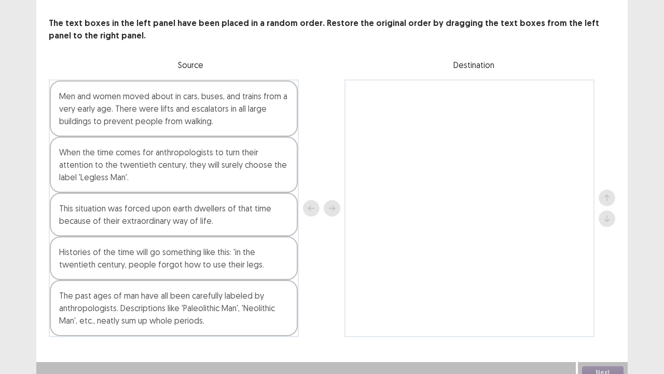
scroll to position [56, 0]
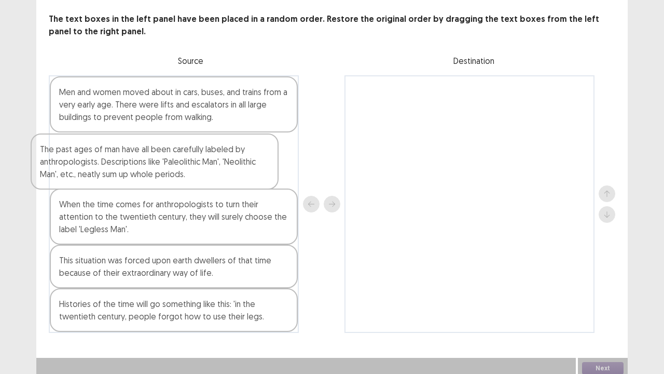
drag, startPoint x: 144, startPoint y: 307, endPoint x: 470, endPoint y: 203, distance: 342.0
click at [470, 203] on div "Men and women moved about in cars, buses, and trains from a very early age. The…" at bounding box center [332, 203] width 567 height 257
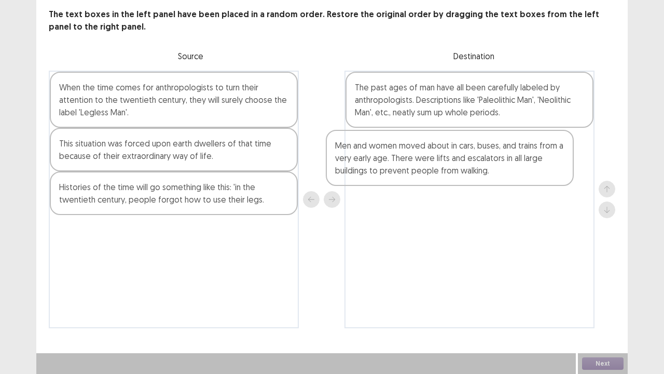
drag, startPoint x: 120, startPoint y: 107, endPoint x: 405, endPoint y: 168, distance: 290.9
click at [405, 168] on div "Men and women moved about in cars, buses, and trains from a very early age. The…" at bounding box center [332, 199] width 567 height 257
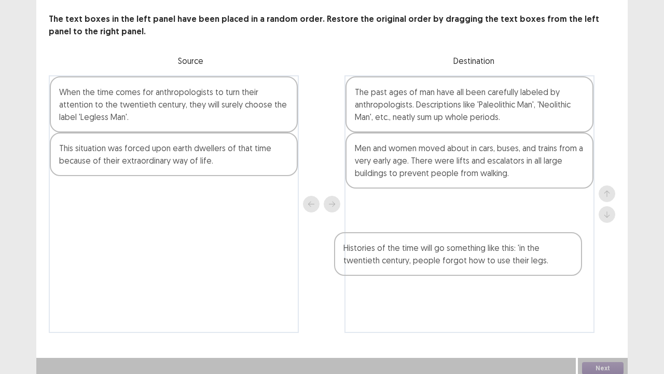
drag, startPoint x: 98, startPoint y: 190, endPoint x: 389, endPoint y: 212, distance: 292.4
click at [389, 213] on div "When the time comes for anthropologists to turn their attention to the twentiet…" at bounding box center [332, 203] width 567 height 257
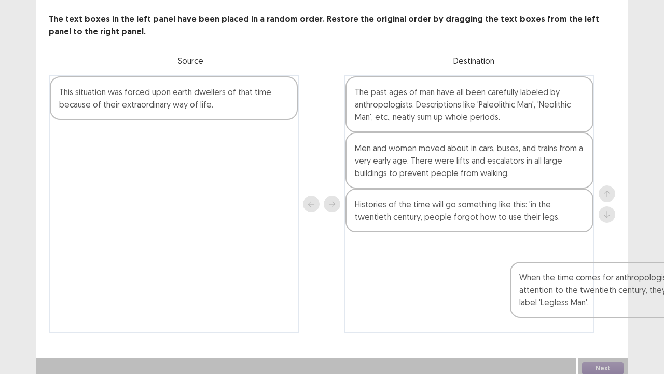
drag, startPoint x: 199, startPoint y: 95, endPoint x: 581, endPoint y: 291, distance: 429.4
click at [583, 292] on div "When the time comes for anthropologists to turn their attention to the twentiet…" at bounding box center [332, 203] width 567 height 257
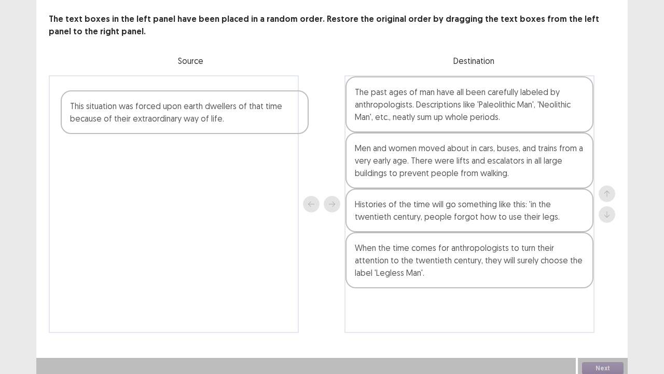
scroll to position [56, 0]
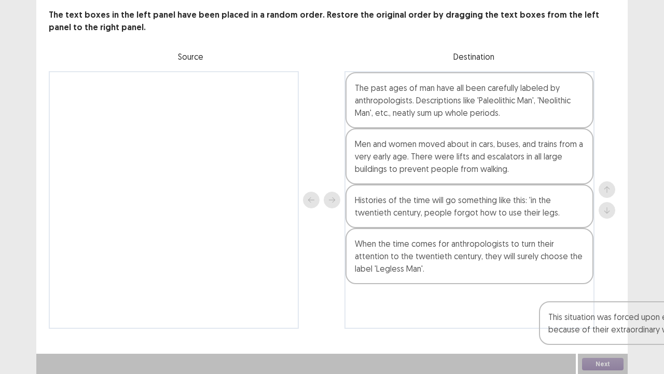
drag, startPoint x: 144, startPoint y: 85, endPoint x: 578, endPoint y: 321, distance: 494.2
click at [582, 292] on div "This situation was forced upon earth dwellers of that time because of their ext…" at bounding box center [332, 199] width 567 height 257
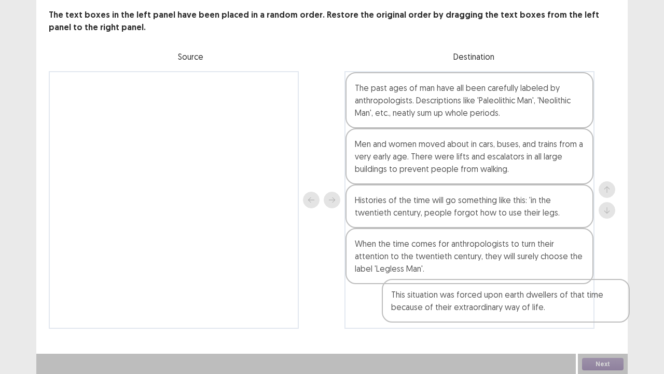
drag, startPoint x: 254, startPoint y: 102, endPoint x: 577, endPoint y: 316, distance: 387.5
click at [578, 292] on div "This situation was forced upon earth dwellers of that time because of their ext…" at bounding box center [332, 199] width 567 height 257
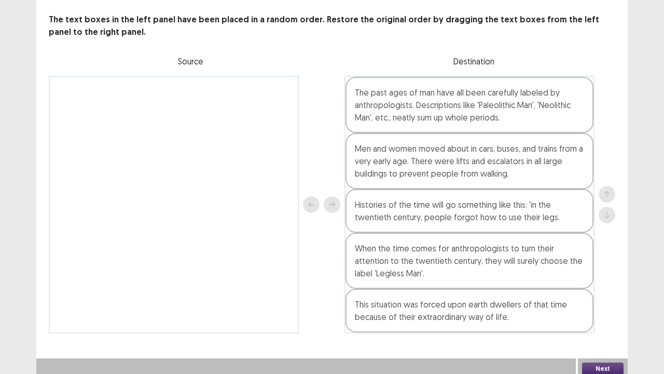
click at [613, 292] on button "Next" at bounding box center [603, 368] width 42 height 12
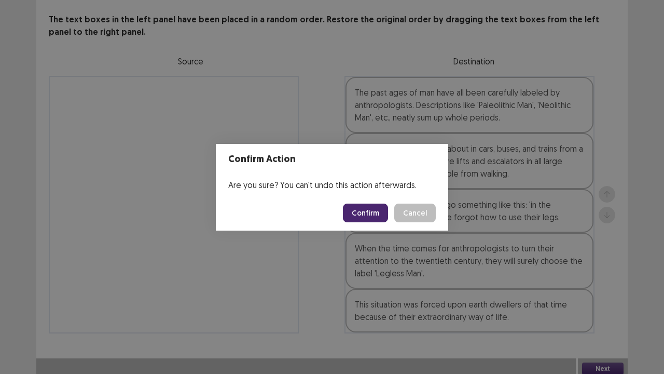
click at [363, 214] on button "Confirm" at bounding box center [365, 212] width 45 height 19
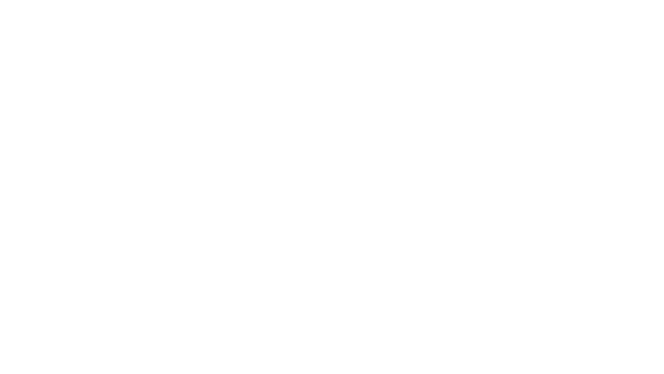
scroll to position [0, 0]
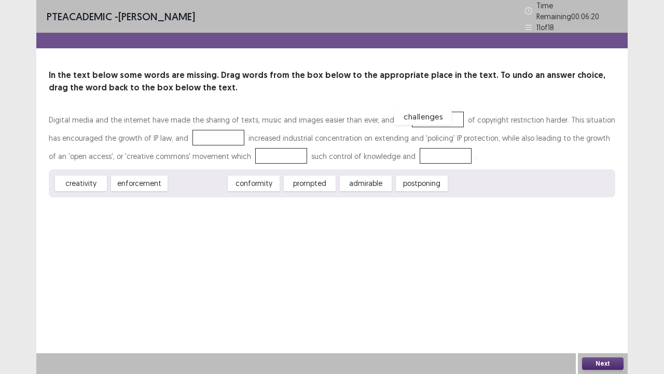
drag, startPoint x: 181, startPoint y: 179, endPoint x: 407, endPoint y: 112, distance: 235.5
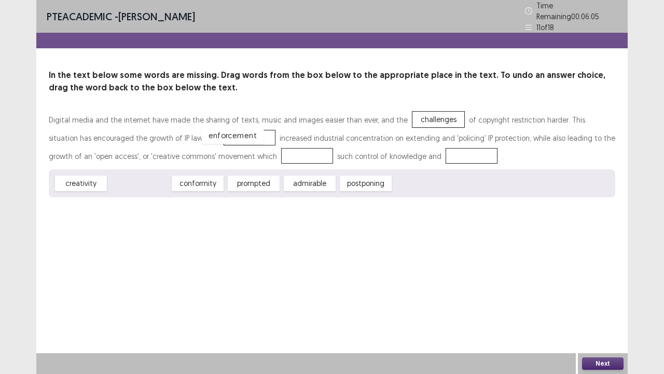
drag, startPoint x: 135, startPoint y: 176, endPoint x: 216, endPoint y: 136, distance: 90.3
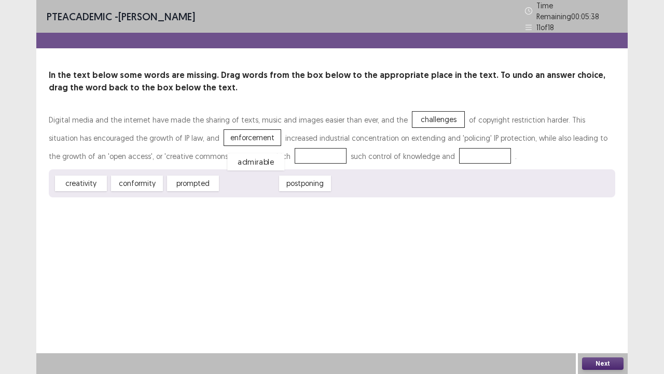
drag, startPoint x: 250, startPoint y: 181, endPoint x: 261, endPoint y: 153, distance: 29.9
drag, startPoint x: 193, startPoint y: 186, endPoint x: 440, endPoint y: 154, distance: 248.6
click at [609, 292] on button "Next" at bounding box center [603, 363] width 42 height 12
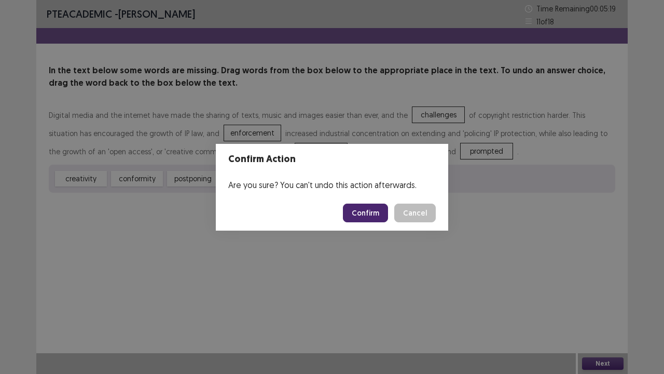
click at [362, 212] on button "Confirm" at bounding box center [365, 212] width 45 height 19
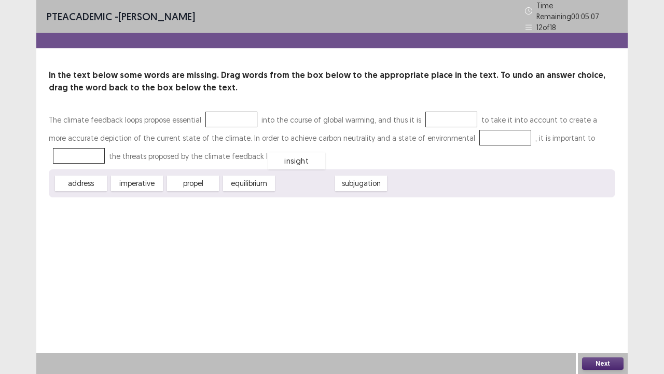
drag, startPoint x: 300, startPoint y: 179, endPoint x: 274, endPoint y: 136, distance: 50.3
click at [281, 152] on div "insight" at bounding box center [296, 160] width 57 height 17
drag, startPoint x: 306, startPoint y: 174, endPoint x: 251, endPoint y: 121, distance: 76.0
click at [266, 139] on div "insight" at bounding box center [271, 147] width 57 height 17
drag, startPoint x: 304, startPoint y: 179, endPoint x: 211, endPoint y: 117, distance: 111.5
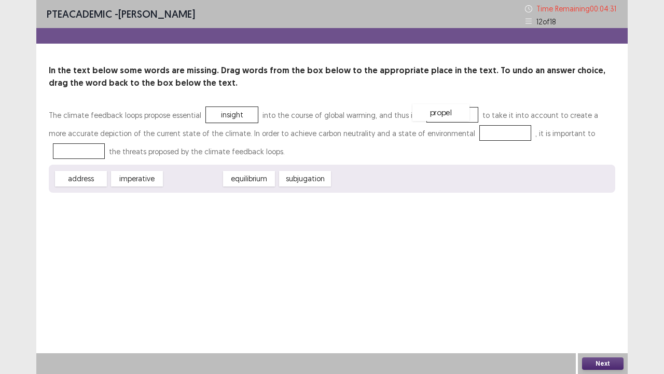
drag, startPoint x: 198, startPoint y: 176, endPoint x: 446, endPoint y: 111, distance: 256.7
drag, startPoint x: 194, startPoint y: 178, endPoint x: 461, endPoint y: 137, distance: 269.9
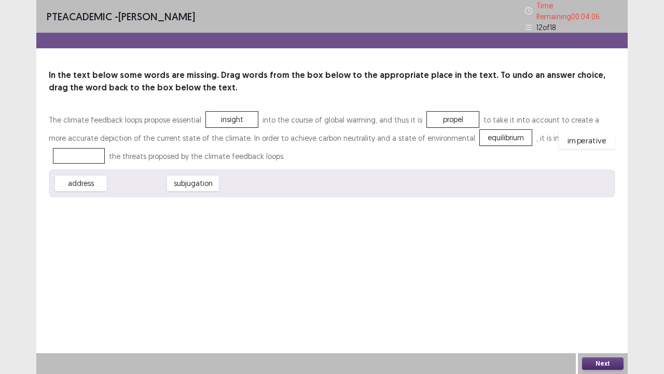
drag, startPoint x: 124, startPoint y: 180, endPoint x: 574, endPoint y: 137, distance: 451.9
click at [612, 292] on button "Next" at bounding box center [603, 363] width 42 height 12
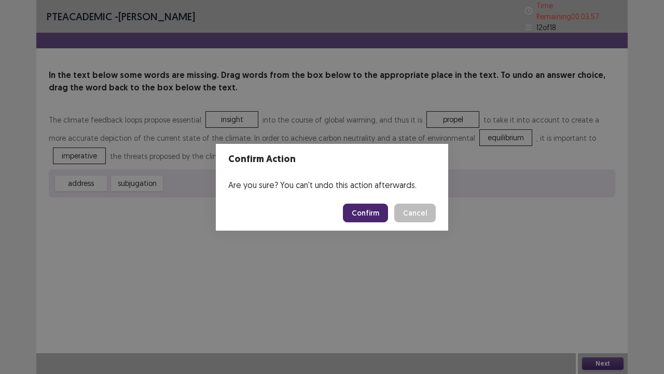
click at [368, 213] on button "Confirm" at bounding box center [365, 212] width 45 height 19
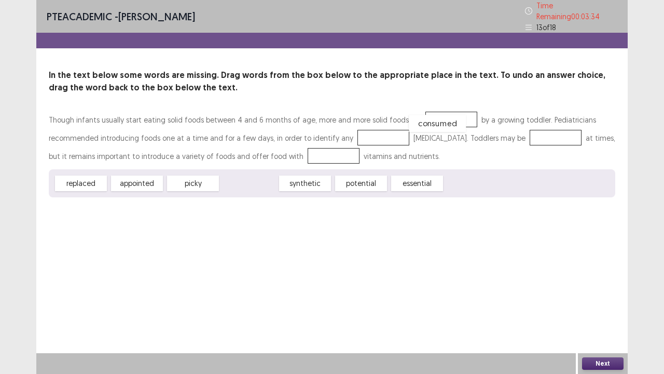
drag, startPoint x: 246, startPoint y: 183, endPoint x: 435, endPoint y: 123, distance: 198.1
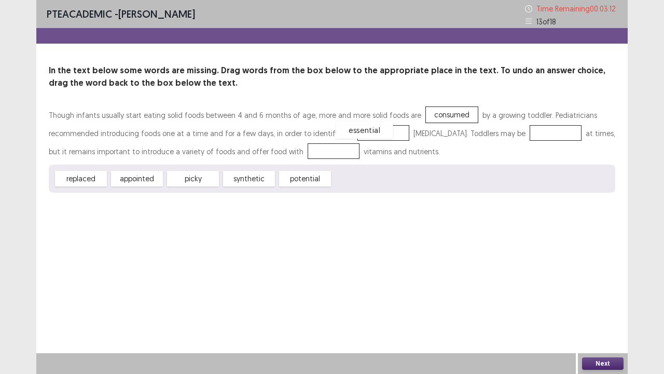
drag, startPoint x: 358, startPoint y: 182, endPoint x: 362, endPoint y: 133, distance: 48.4
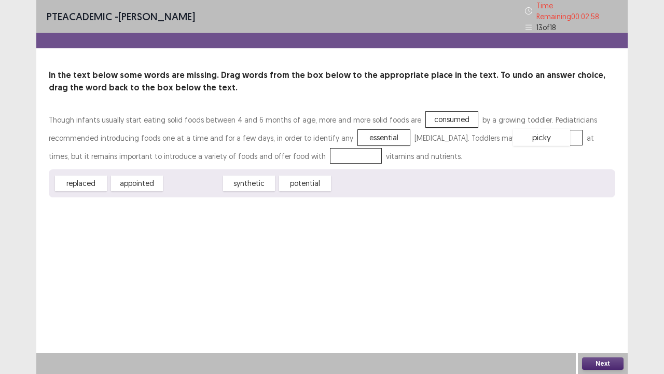
drag, startPoint x: 207, startPoint y: 181, endPoint x: 554, endPoint y: 135, distance: 350.7
drag, startPoint x: 252, startPoint y: 178, endPoint x: 301, endPoint y: 150, distance: 56.0
click at [588, 292] on button "Next" at bounding box center [603, 363] width 42 height 12
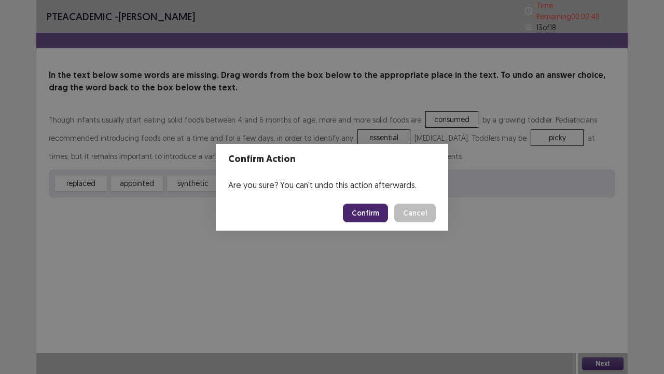
click at [383, 209] on button "Confirm" at bounding box center [365, 212] width 45 height 19
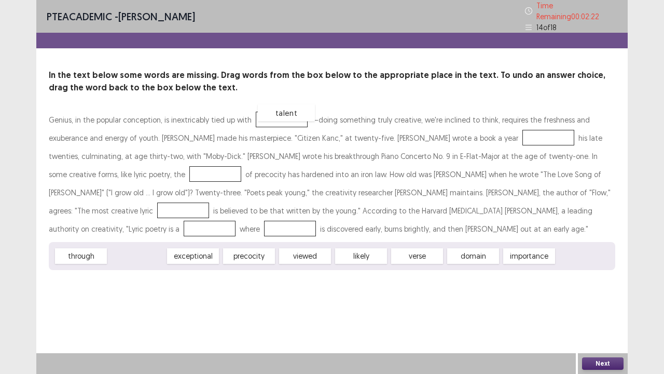
drag, startPoint x: 130, startPoint y: 249, endPoint x: 276, endPoint y: 106, distance: 204.0
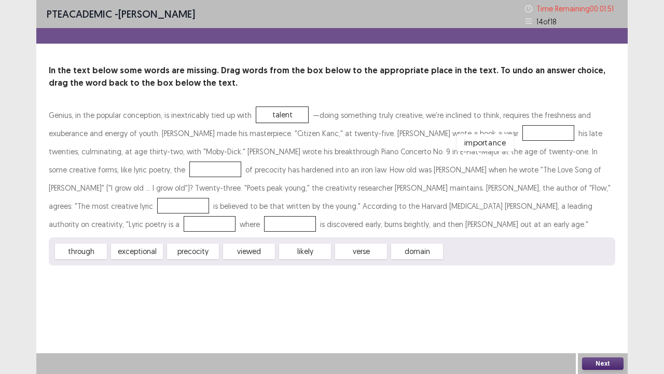
drag, startPoint x: 483, startPoint y: 251, endPoint x: 495, endPoint y: 142, distance: 109.6
drag, startPoint x: 83, startPoint y: 245, endPoint x: 84, endPoint y: 156, distance: 89.3
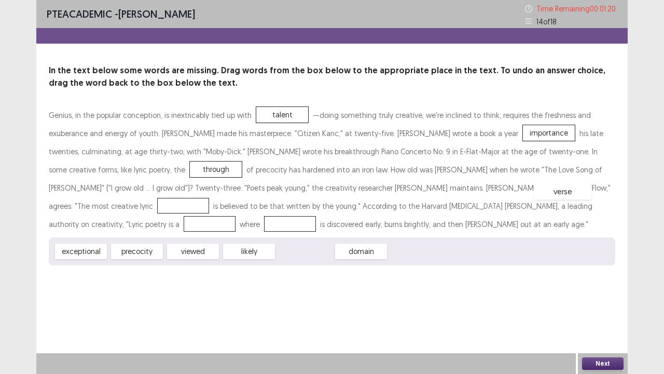
drag, startPoint x: 293, startPoint y: 251, endPoint x: 550, endPoint y: 191, distance: 264.3
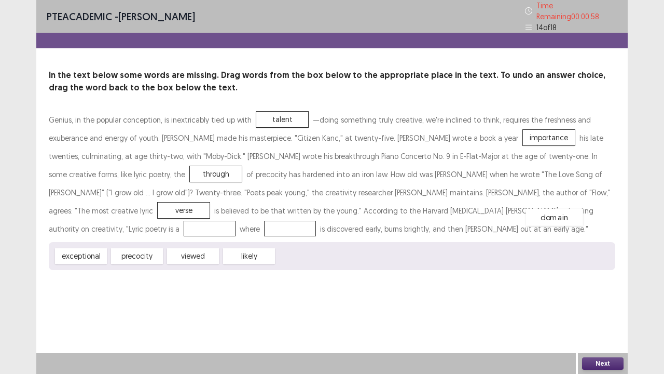
drag, startPoint x: 298, startPoint y: 250, endPoint x: 547, endPoint y: 212, distance: 252.0
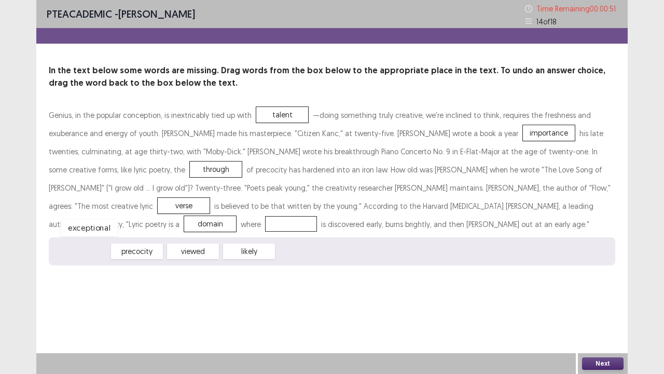
drag, startPoint x: 87, startPoint y: 251, endPoint x: 95, endPoint y: 227, distance: 25.3
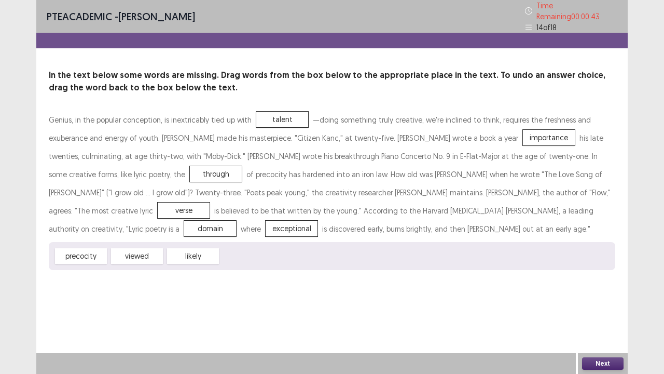
click at [598, 292] on button "Next" at bounding box center [603, 363] width 42 height 12
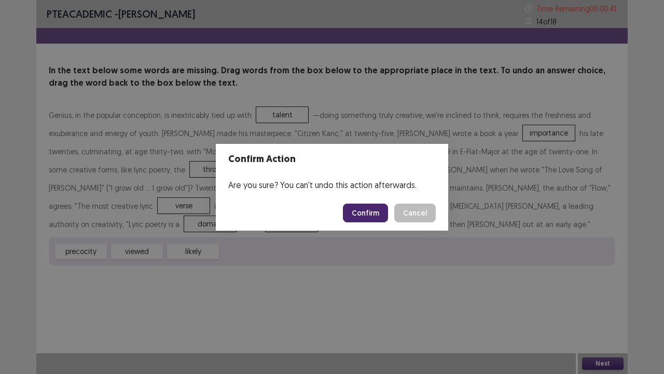
click at [365, 208] on button "Confirm" at bounding box center [365, 212] width 45 height 19
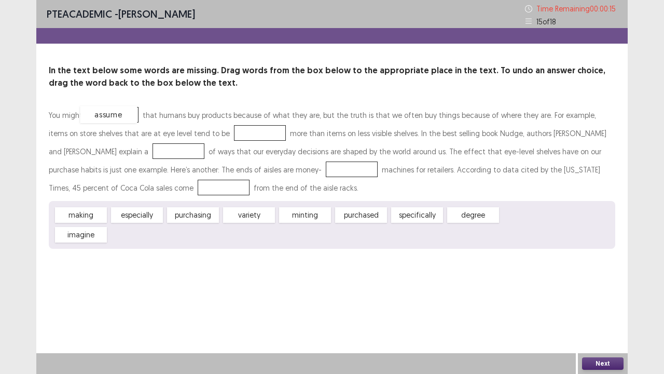
drag, startPoint x: 518, startPoint y: 215, endPoint x: 100, endPoint y: 114, distance: 430.3
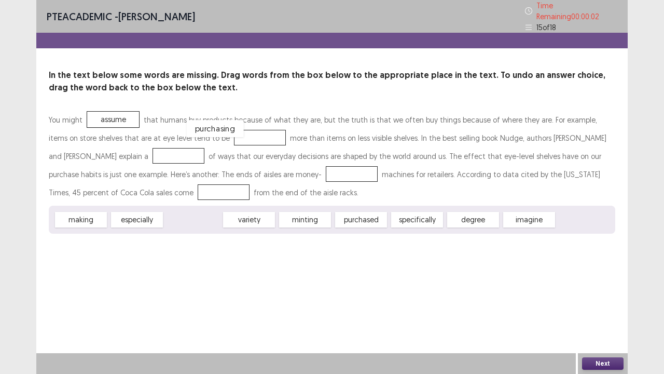
drag, startPoint x: 199, startPoint y: 215, endPoint x: 221, endPoint y: 124, distance: 94.0
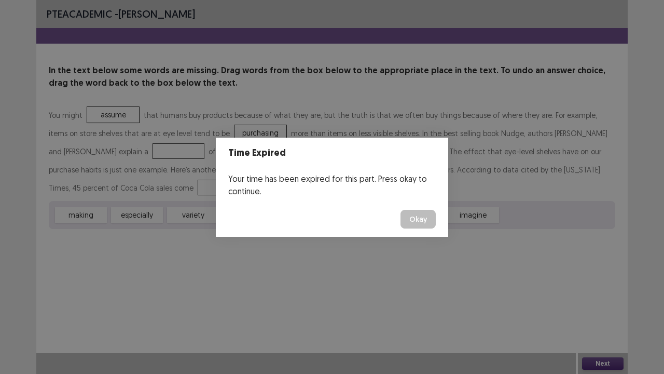
click at [419, 218] on button "Okay" at bounding box center [418, 219] width 35 height 19
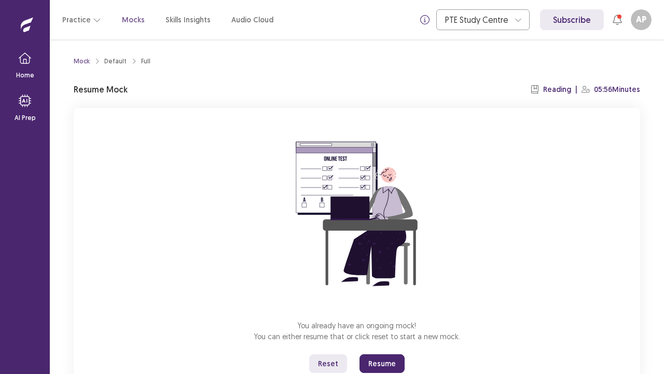
click at [392, 292] on button "Resume" at bounding box center [382, 363] width 45 height 19
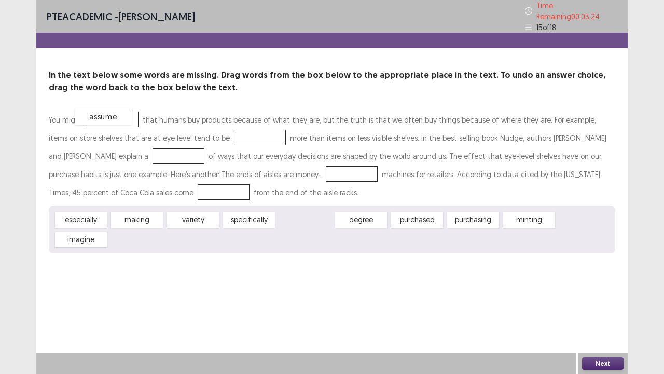
drag, startPoint x: 303, startPoint y: 212, endPoint x: 101, endPoint y: 109, distance: 226.8
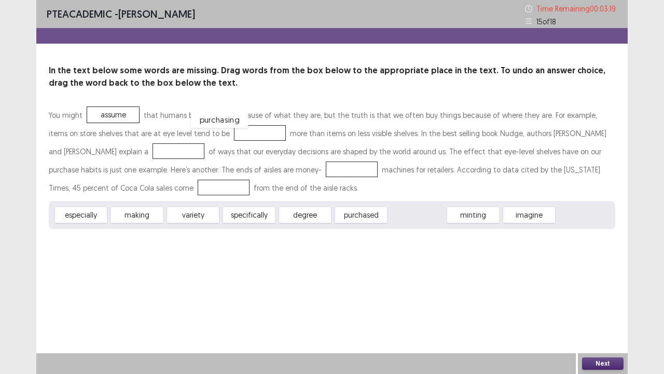
drag, startPoint x: 413, startPoint y: 210, endPoint x: 222, endPoint y: 122, distance: 210.6
drag, startPoint x: 134, startPoint y: 213, endPoint x: 108, endPoint y: 146, distance: 71.8
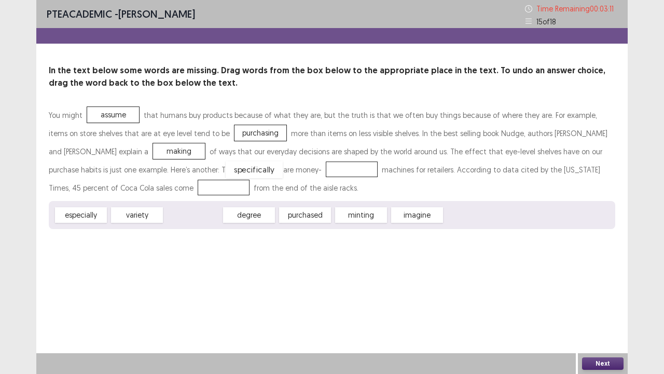
drag, startPoint x: 199, startPoint y: 212, endPoint x: 261, endPoint y: 167, distance: 76.1
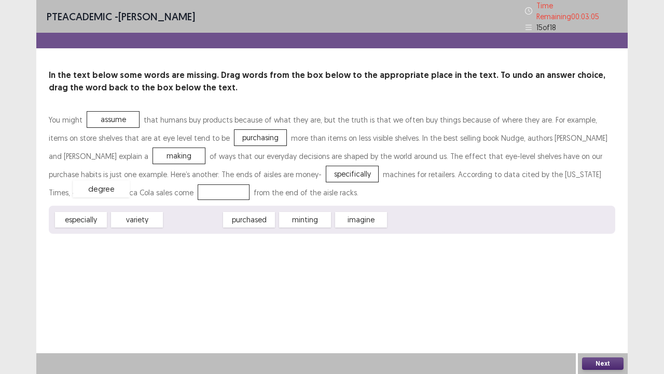
drag, startPoint x: 197, startPoint y: 213, endPoint x: 106, endPoint y: 182, distance: 95.5
click at [615, 292] on button "Next" at bounding box center [603, 363] width 42 height 12
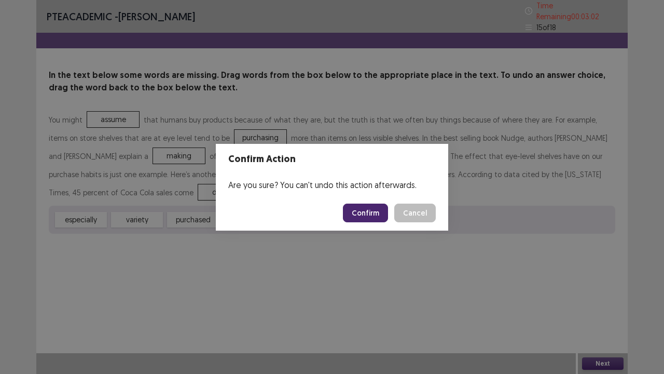
click at [361, 208] on button "Confirm" at bounding box center [365, 212] width 45 height 19
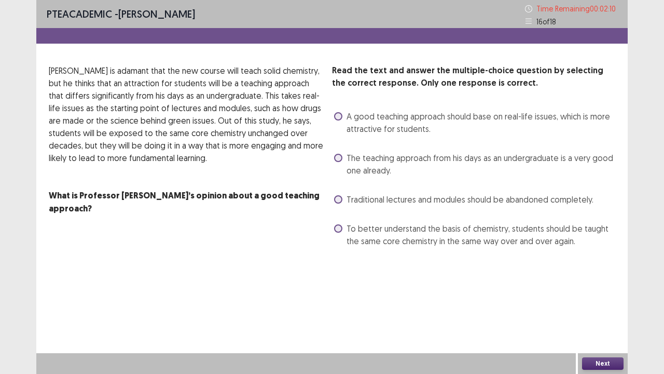
drag, startPoint x: 339, startPoint y: 229, endPoint x: 366, endPoint y: 295, distance: 70.9
click at [341, 239] on label "To better understand the basis of chemistry, students should be taught the same…" at bounding box center [474, 234] width 281 height 25
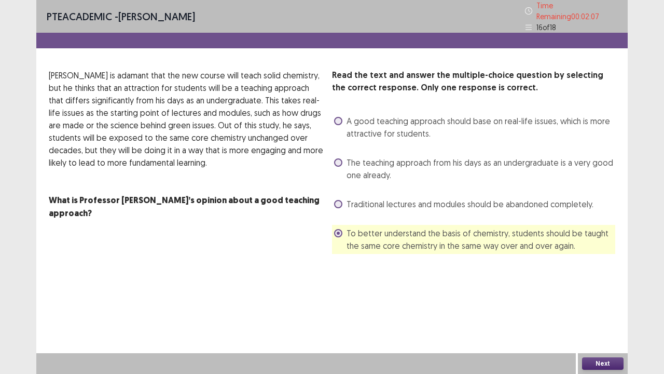
click at [587, 292] on button "Next" at bounding box center [603, 363] width 42 height 12
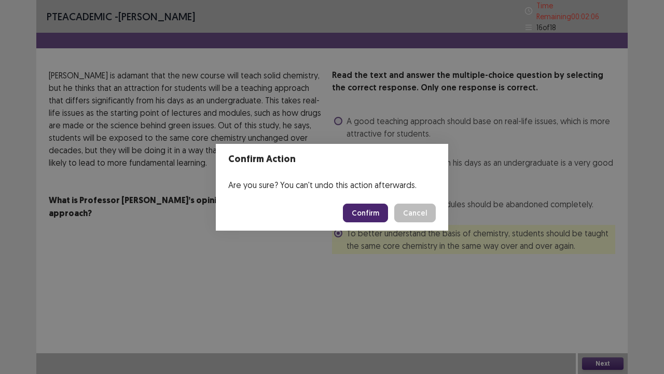
click at [369, 207] on button "Confirm" at bounding box center [365, 212] width 45 height 19
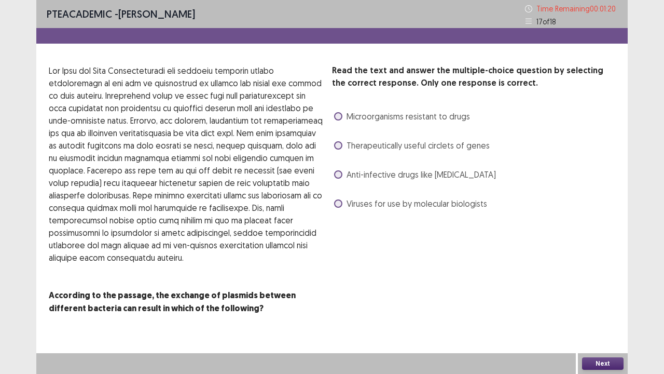
click at [337, 114] on span at bounding box center [338, 116] width 8 height 8
click at [607, 292] on button "Next" at bounding box center [603, 363] width 42 height 12
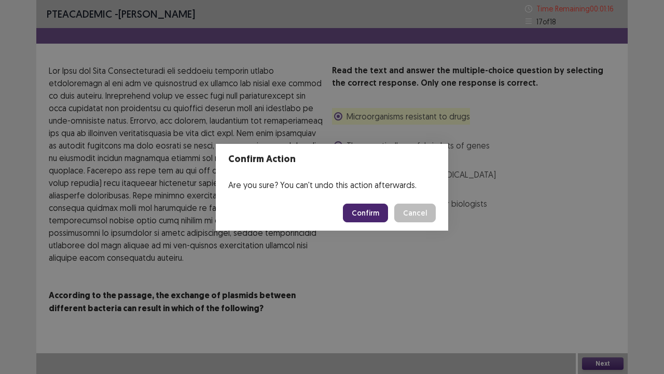
click at [363, 213] on button "Confirm" at bounding box center [365, 212] width 45 height 19
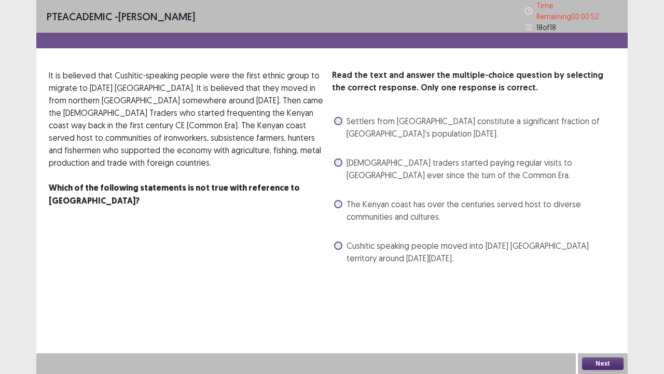
click at [341, 241] on span at bounding box center [338, 245] width 8 height 8
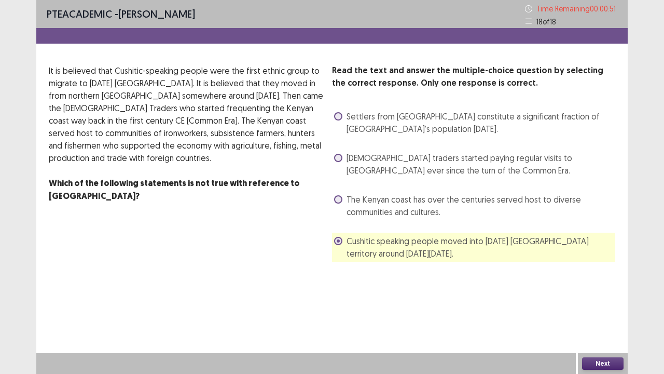
click at [602, 292] on button "Next" at bounding box center [603, 363] width 42 height 12
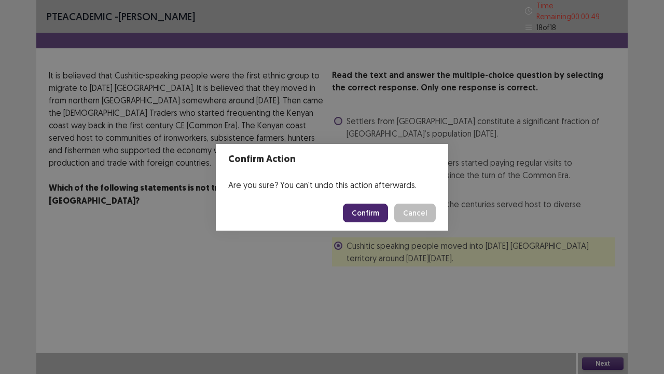
click at [357, 207] on button "Confirm" at bounding box center [365, 212] width 45 height 19
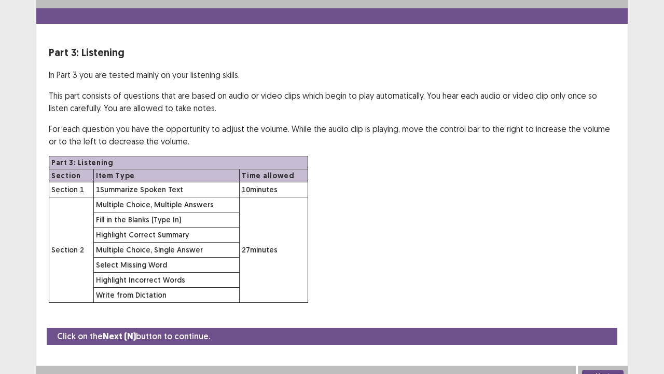
scroll to position [30, 0]
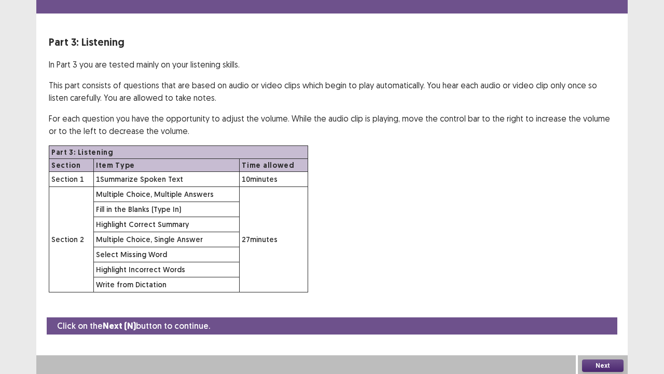
click at [597, 292] on button "Next" at bounding box center [603, 365] width 42 height 12
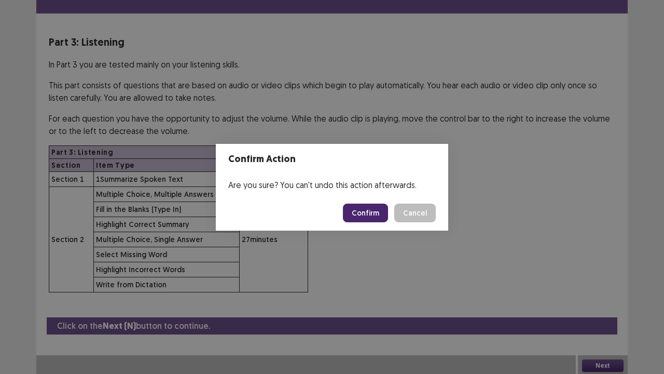
click at [434, 261] on div "Confirm Action Are you sure? You can't undo this action afterwards. Confirm Can…" at bounding box center [332, 187] width 664 height 374
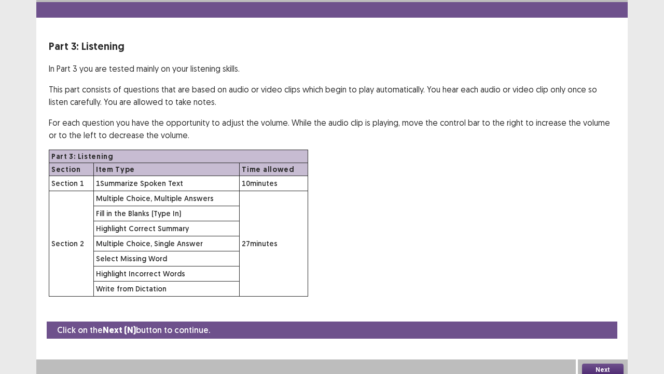
click at [181, 292] on p "Click on the Next (N) button to continue." at bounding box center [133, 329] width 153 height 13
click at [172, 292] on p "Click on the Next (N) button to continue." at bounding box center [133, 329] width 153 height 13
drag, startPoint x: 129, startPoint y: 320, endPoint x: 137, endPoint y: 320, distance: 7.8
click at [137, 292] on p "Click on the Next (N) button to continue." at bounding box center [133, 329] width 153 height 13
click at [588, 292] on button "Next" at bounding box center [603, 369] width 42 height 12
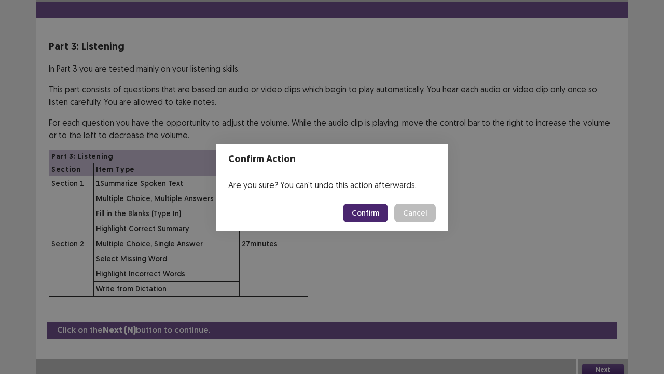
click at [354, 211] on button "Confirm" at bounding box center [365, 212] width 45 height 19
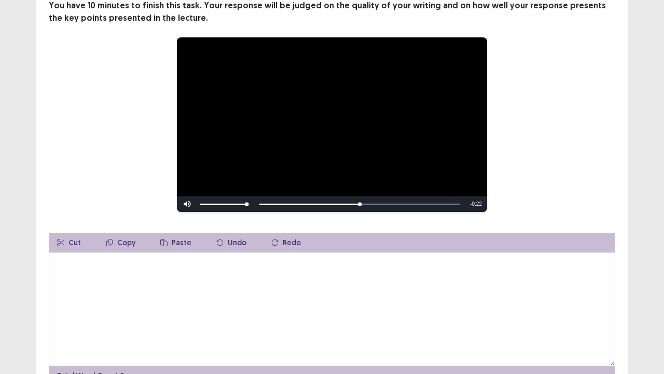
scroll to position [142, 0]
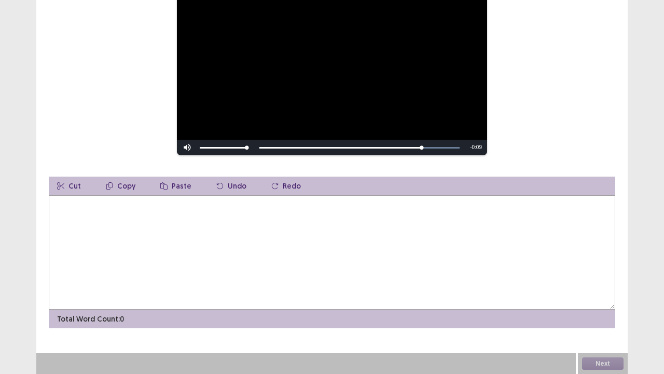
click at [58, 215] on textarea at bounding box center [332, 252] width 567 height 114
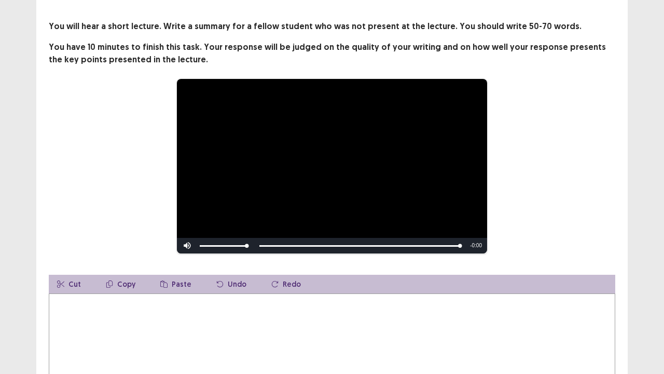
scroll to position [52, 0]
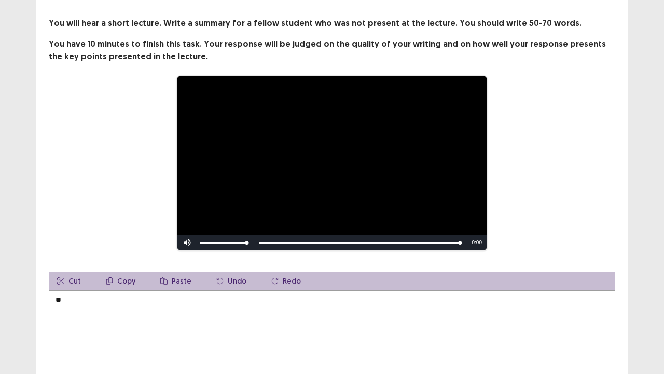
type textarea "*"
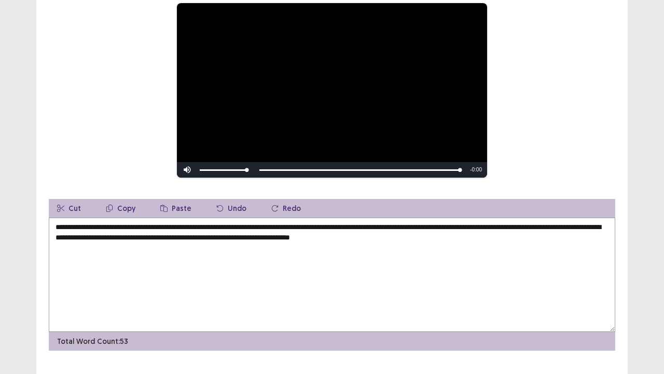
scroll to position [142, 0]
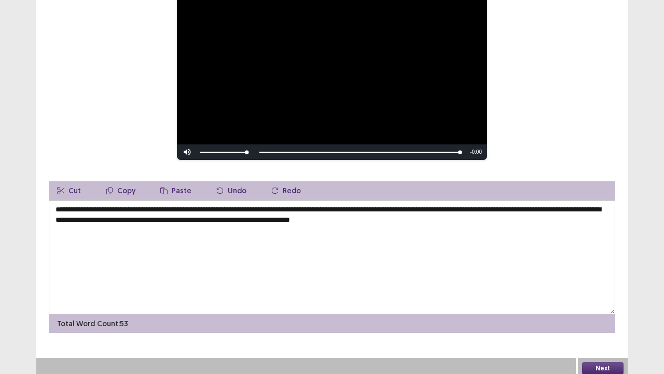
type textarea "**********"
click at [592, 292] on button "Next" at bounding box center [603, 368] width 42 height 12
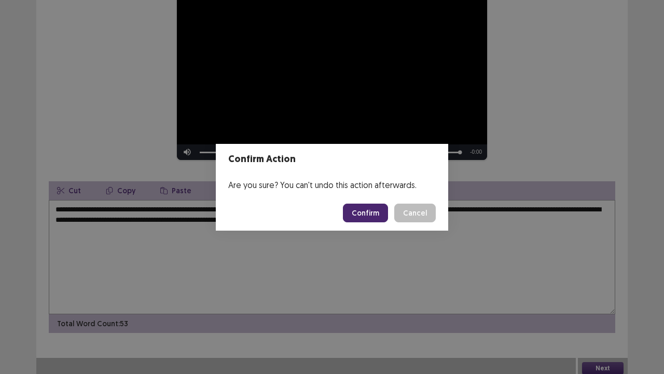
click at [382, 210] on button "Confirm" at bounding box center [365, 212] width 45 height 19
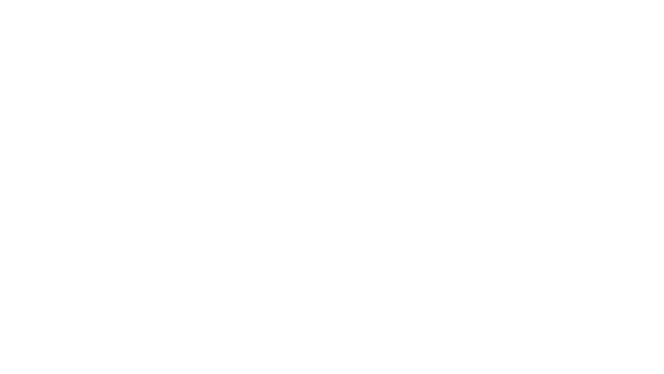
scroll to position [0, 0]
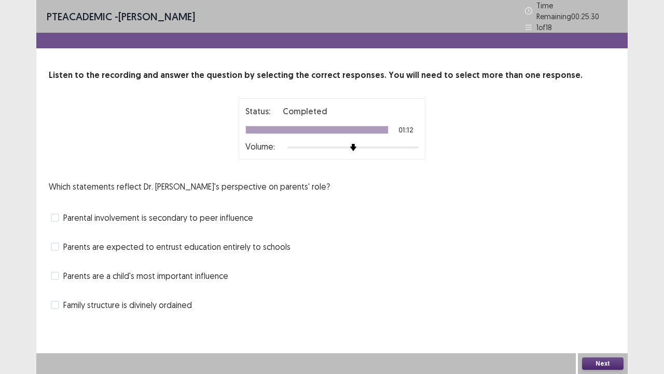
click at [55, 273] on span at bounding box center [55, 275] width 8 height 8
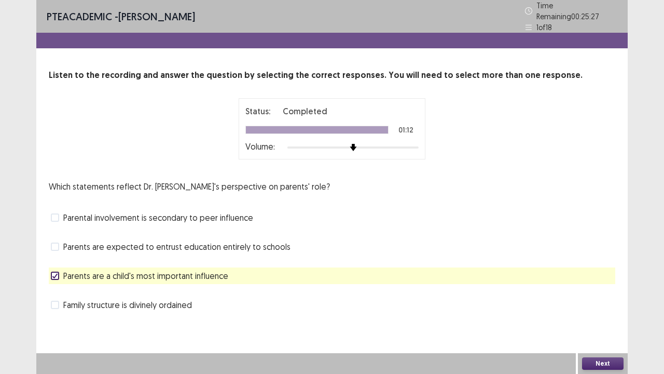
click at [599, 292] on button "Next" at bounding box center [603, 363] width 42 height 12
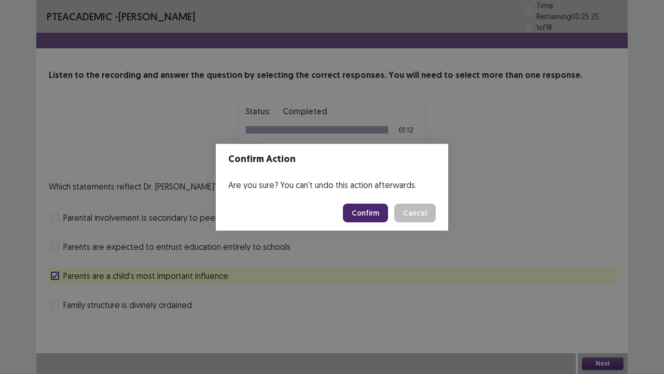
click at [358, 215] on button "Confirm" at bounding box center [365, 212] width 45 height 19
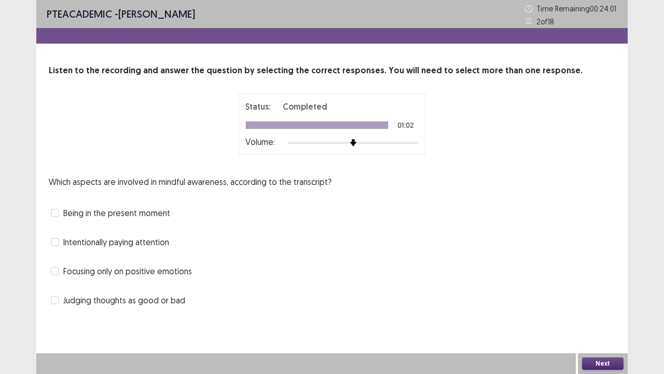
click at [56, 267] on span at bounding box center [55, 271] width 8 height 8
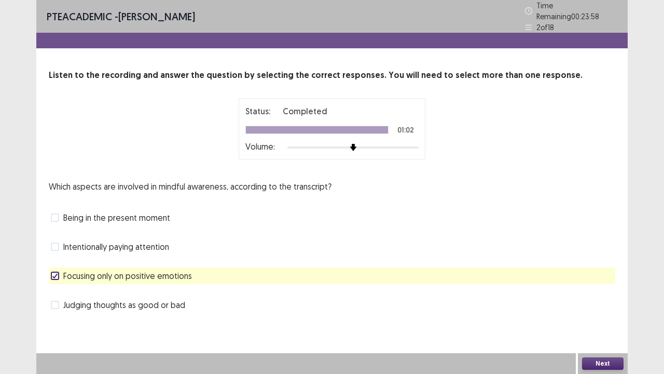
click at [593, 292] on div "Next" at bounding box center [603, 363] width 50 height 21
click at [593, 292] on button "Next" at bounding box center [603, 363] width 42 height 12
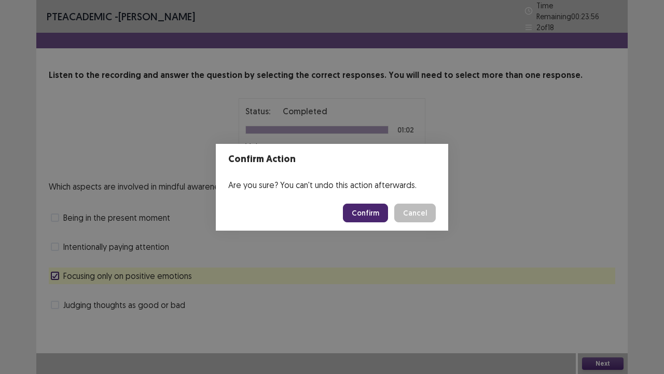
click at [362, 208] on button "Confirm" at bounding box center [365, 212] width 45 height 19
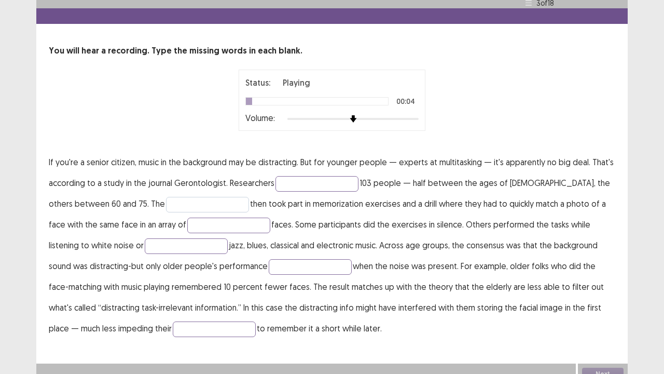
scroll to position [30, 0]
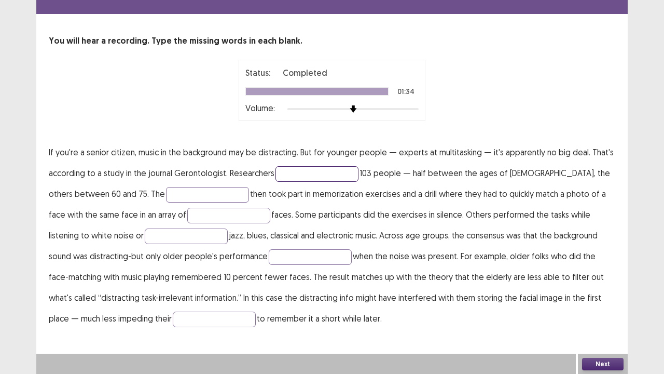
click at [284, 172] on input "text" at bounding box center [317, 174] width 83 height 16
type input "*******"
click at [166, 187] on input "text" at bounding box center [207, 195] width 83 height 16
type input "*********"
click at [187, 213] on input "text" at bounding box center [228, 216] width 83 height 16
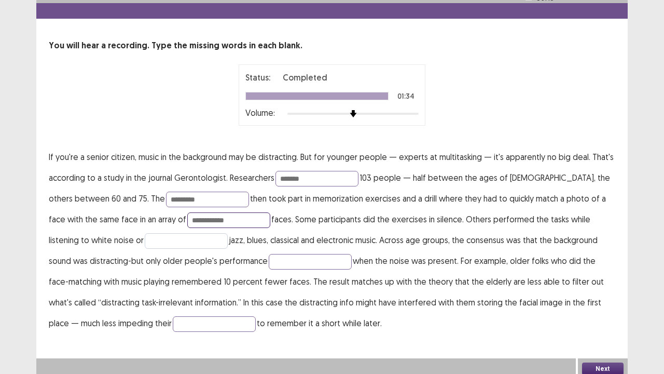
type input "**********"
click at [145, 238] on input "text" at bounding box center [186, 241] width 83 height 16
type input "**********"
click at [269, 259] on input "text" at bounding box center [310, 262] width 83 height 16
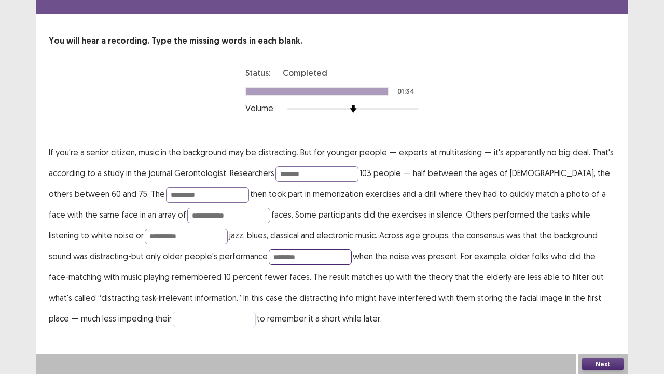
type input "********"
click at [173, 292] on input "text" at bounding box center [214, 319] width 83 height 16
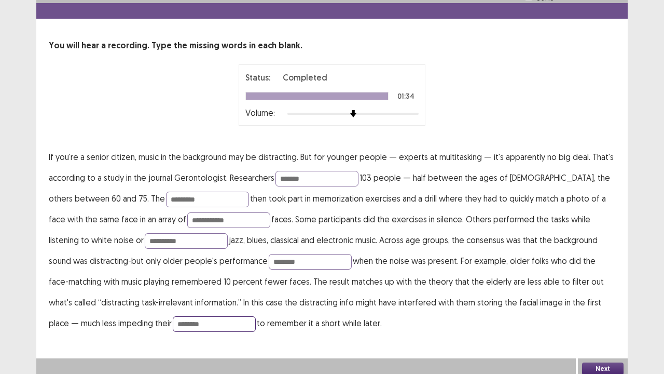
type input "********"
click at [609, 292] on button "Next" at bounding box center [603, 368] width 42 height 12
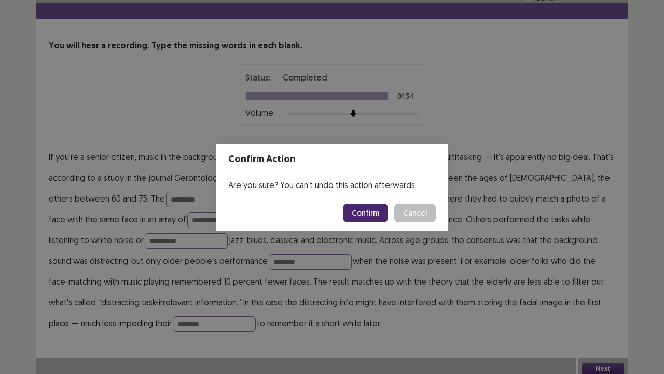
click at [368, 210] on button "Confirm" at bounding box center [365, 212] width 45 height 19
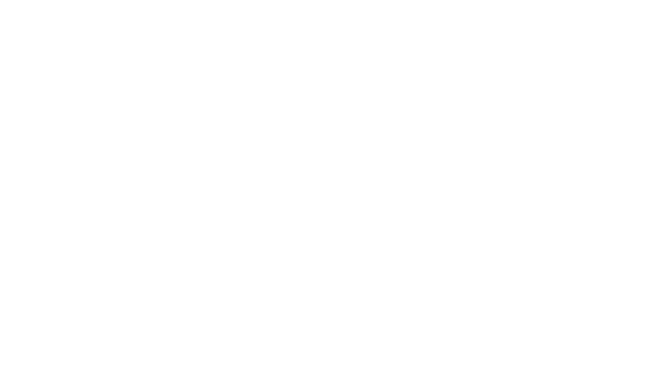
scroll to position [0, 0]
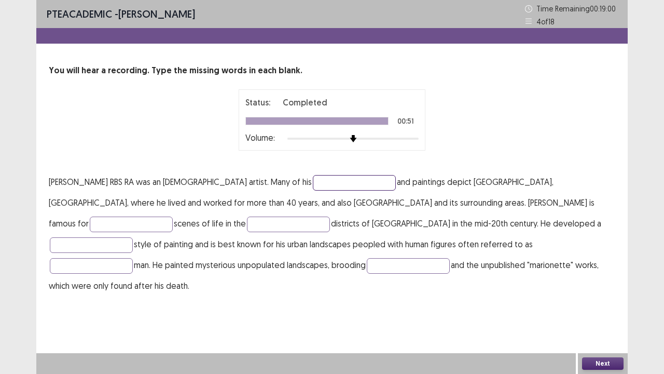
click at [313, 182] on input "text" at bounding box center [354, 183] width 83 height 16
type input "*********"
click at [173, 216] on input "text" at bounding box center [131, 224] width 83 height 16
type input "********"
click at [247, 224] on input "text" at bounding box center [288, 224] width 83 height 16
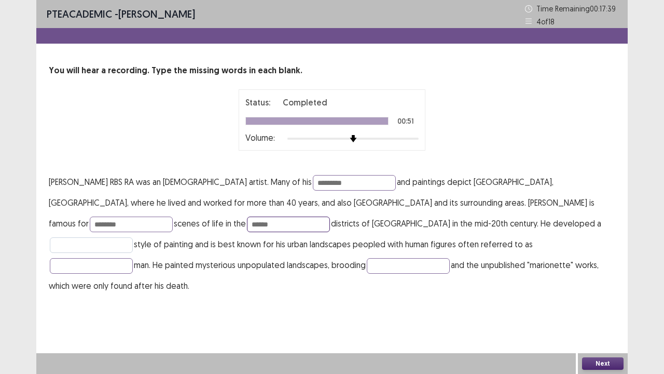
type input "******"
click at [133, 237] on input "text" at bounding box center [91, 245] width 83 height 16
type input "*****"
click at [133, 258] on input "text" at bounding box center [91, 266] width 83 height 16
type input "********"
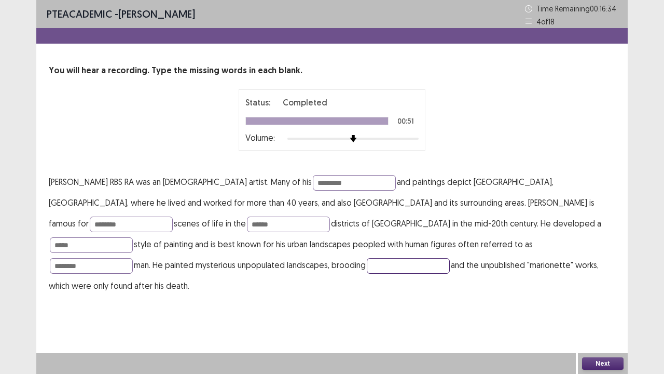
click at [367, 268] on input "text" at bounding box center [408, 266] width 83 height 16
type input "*****"
click at [601, 292] on button "Next" at bounding box center [603, 363] width 42 height 12
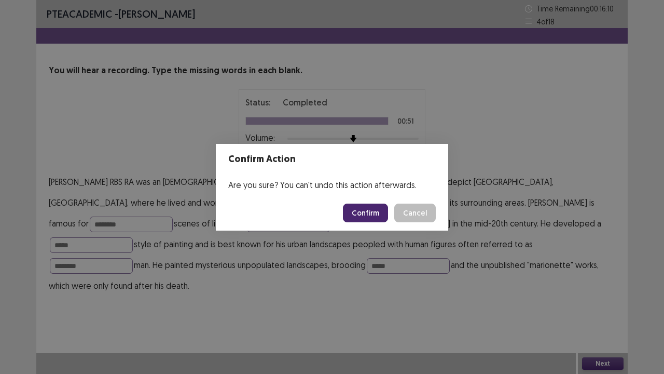
click at [374, 208] on button "Confirm" at bounding box center [365, 212] width 45 height 19
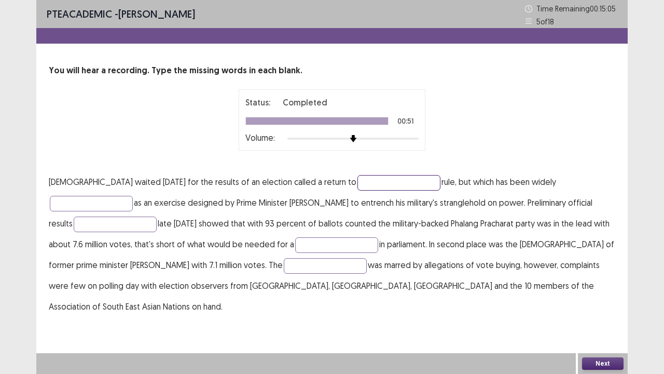
click at [358, 184] on input "text" at bounding box center [399, 183] width 83 height 16
type input "********"
click at [133, 196] on input "text" at bounding box center [91, 204] width 83 height 16
type input "*****"
click at [157, 216] on input "text" at bounding box center [115, 224] width 83 height 16
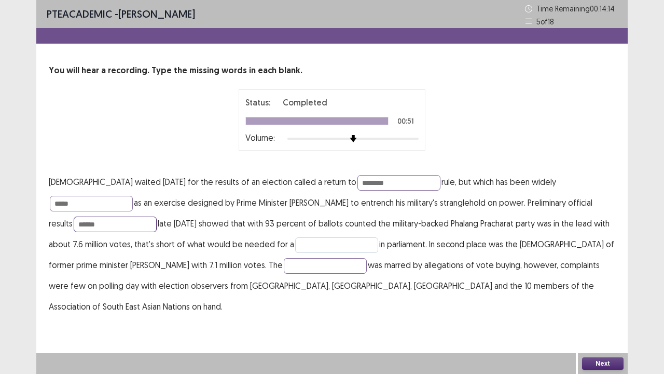
type input "******"
click at [295, 243] on input "text" at bounding box center [336, 245] width 83 height 16
type input "**********"
click at [284, 271] on input "text" at bounding box center [325, 266] width 83 height 16
type input "*********"
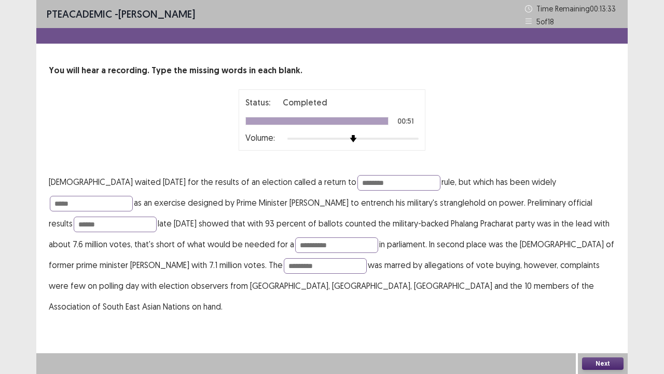
click at [602, 292] on button "Next" at bounding box center [603, 363] width 42 height 12
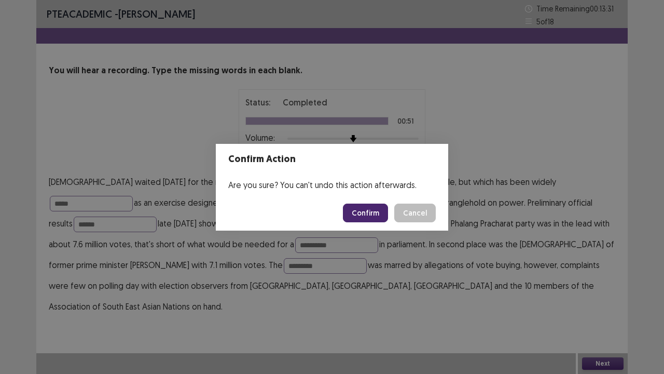
click at [369, 207] on button "Confirm" at bounding box center [365, 212] width 45 height 19
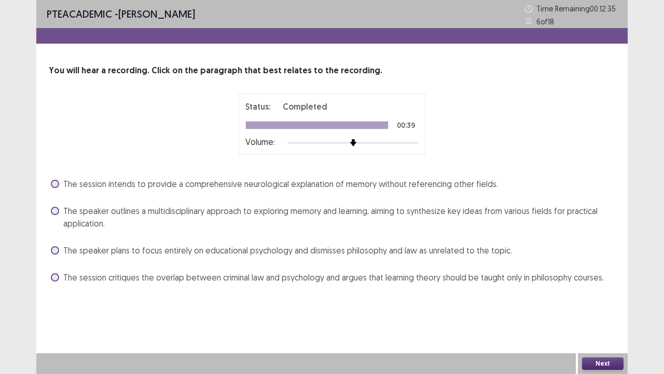
click at [53, 272] on label "The session critiques the overlap between criminal law and psychology and argue…" at bounding box center [327, 277] width 553 height 12
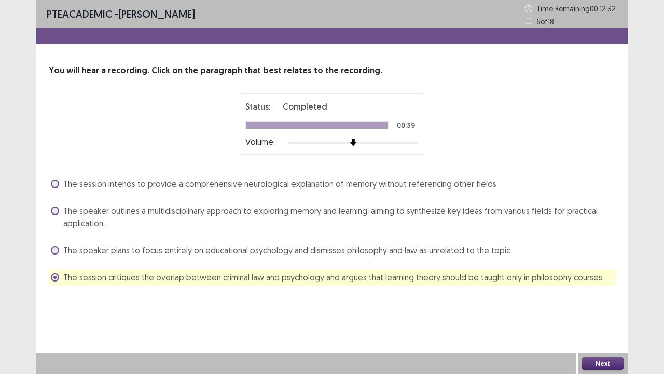
click at [603, 292] on button "Next" at bounding box center [603, 363] width 42 height 12
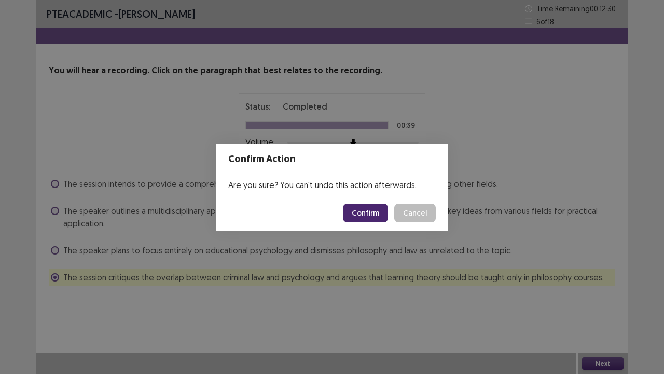
click at [362, 209] on button "Confirm" at bounding box center [365, 212] width 45 height 19
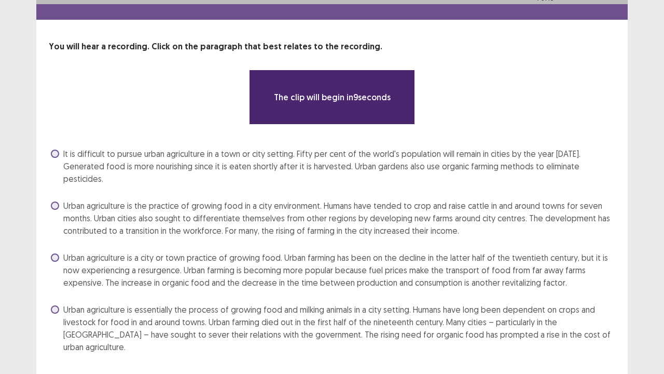
scroll to position [25, 0]
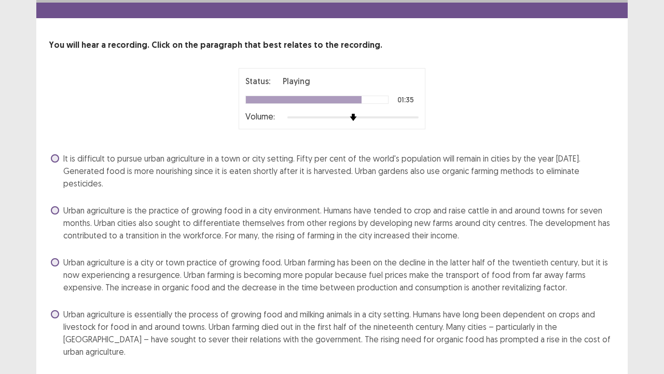
click at [55, 153] on label "It is difficult to pursue urban agriculture in a town or city setting. Fifty pe…" at bounding box center [333, 170] width 565 height 37
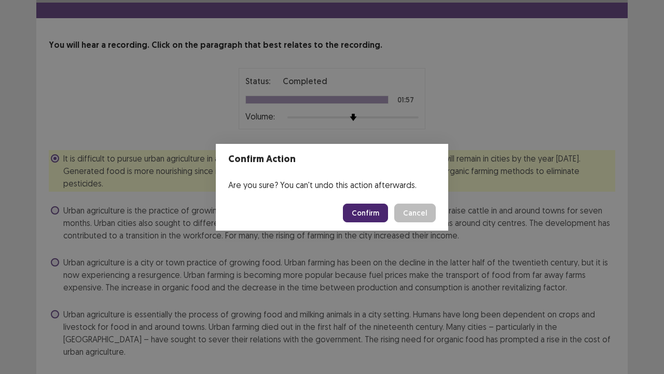
click at [363, 210] on button "Confirm" at bounding box center [365, 212] width 45 height 19
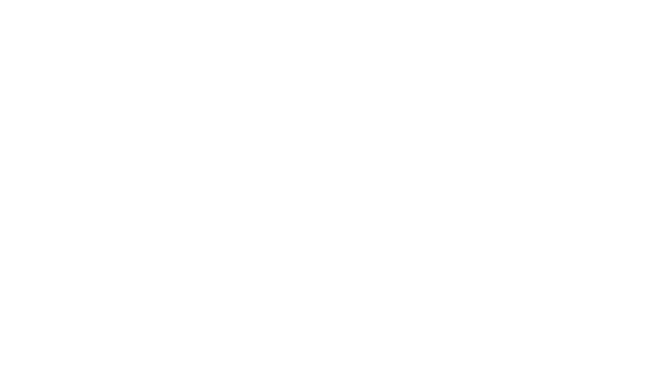
scroll to position [0, 0]
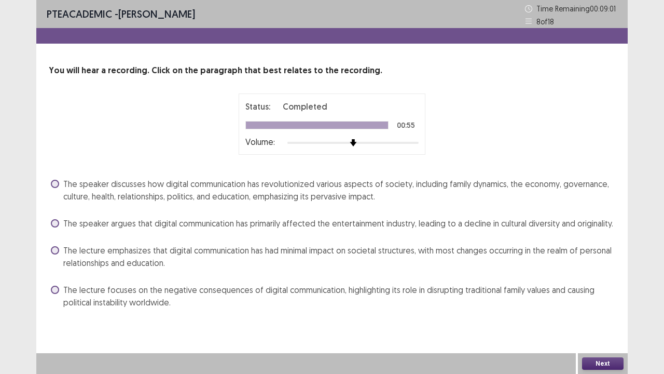
click at [55, 181] on span at bounding box center [55, 184] width 8 height 8
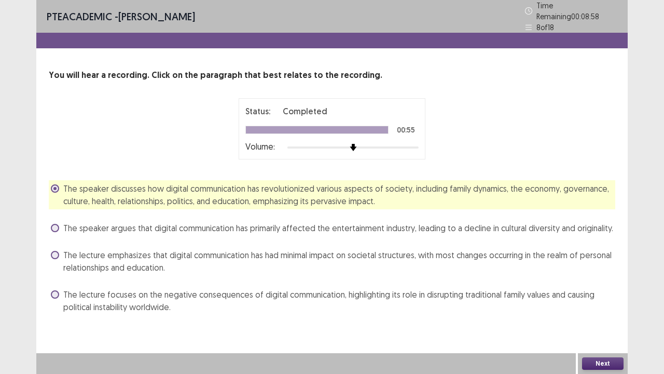
click at [601, 292] on button "Next" at bounding box center [603, 363] width 42 height 12
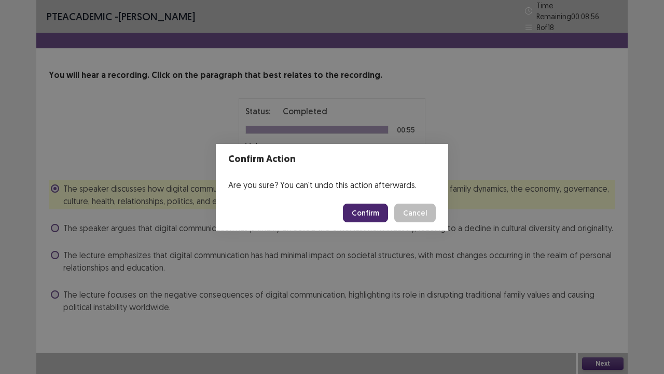
click at [361, 212] on button "Confirm" at bounding box center [365, 212] width 45 height 19
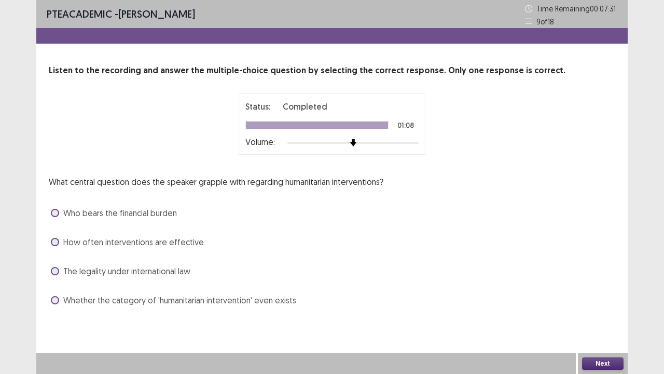
click at [54, 269] on span at bounding box center [55, 271] width 8 height 8
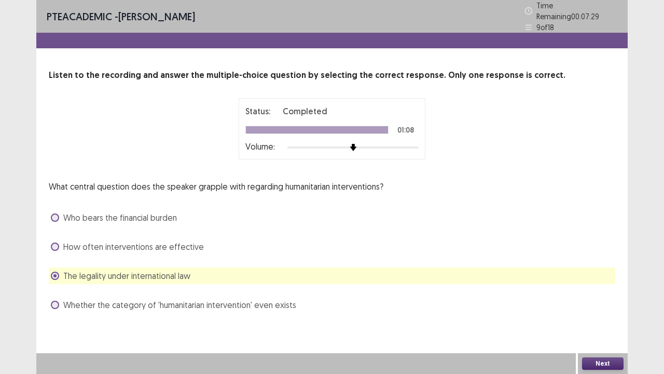
click at [597, 292] on button "Next" at bounding box center [603, 363] width 42 height 12
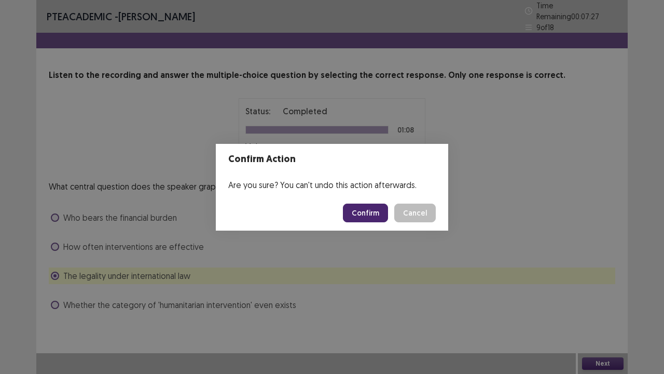
click at [365, 210] on button "Confirm" at bounding box center [365, 212] width 45 height 19
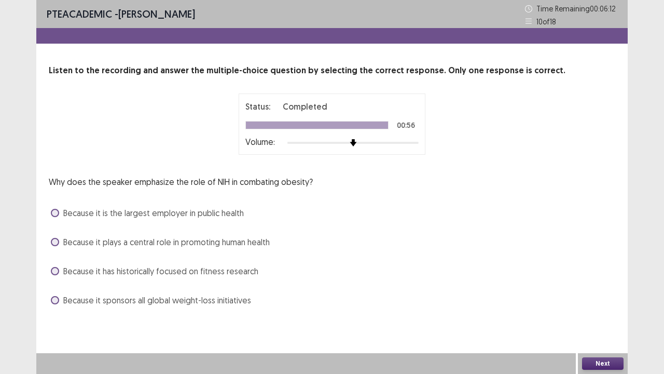
drag, startPoint x: 60, startPoint y: 240, endPoint x: 84, endPoint y: 240, distance: 23.4
click at [60, 240] on label "Because it plays a central role in promoting human health" at bounding box center [160, 242] width 219 height 12
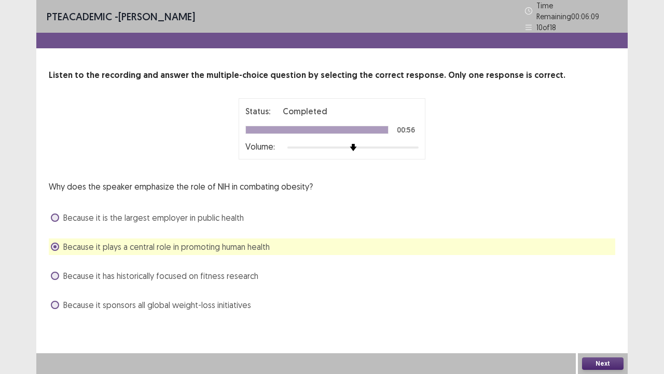
click at [597, 292] on button "Next" at bounding box center [603, 363] width 42 height 12
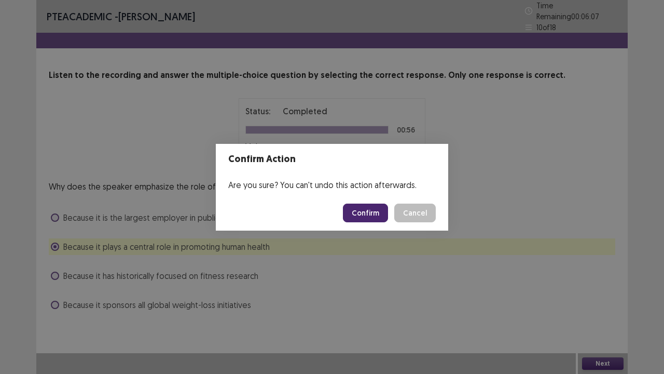
click at [375, 210] on button "Confirm" at bounding box center [365, 212] width 45 height 19
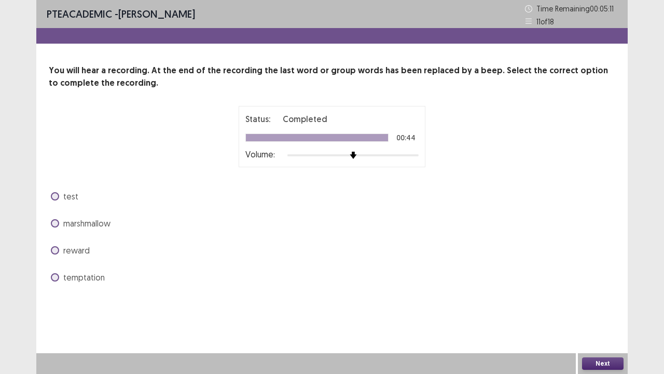
click at [58, 247] on label "reward" at bounding box center [70, 250] width 39 height 12
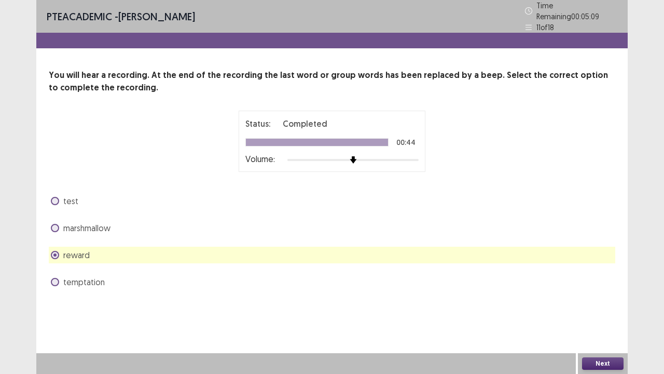
click at [593, 292] on button "Next" at bounding box center [603, 363] width 42 height 12
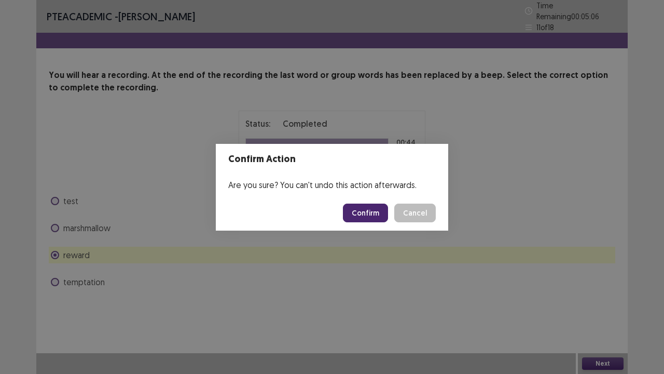
click at [365, 215] on button "Confirm" at bounding box center [365, 212] width 45 height 19
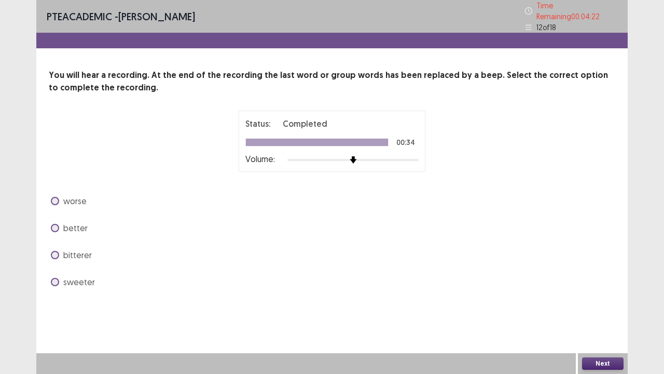
click at [51, 224] on span at bounding box center [55, 228] width 8 height 8
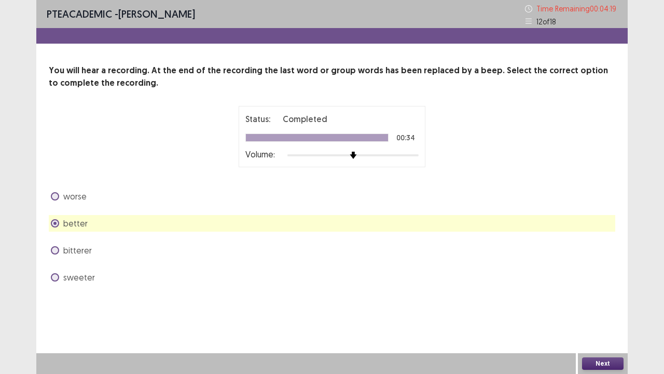
click at [598, 292] on button "Next" at bounding box center [603, 363] width 42 height 12
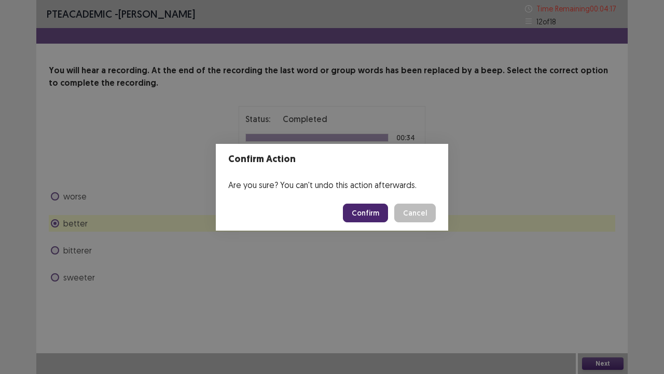
click at [359, 210] on button "Confirm" at bounding box center [365, 212] width 45 height 19
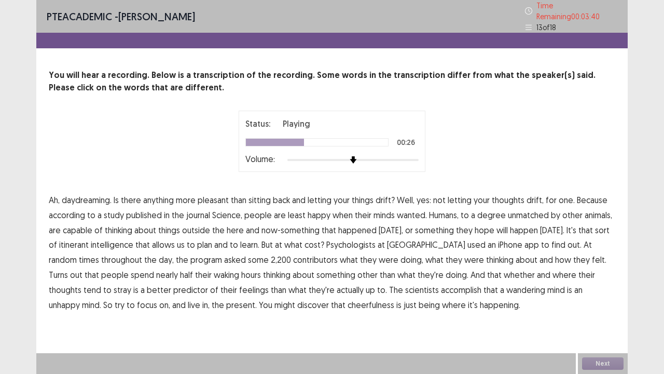
click at [133, 238] on span "intelligence" at bounding box center [112, 244] width 43 height 12
click at [293, 253] on span "contributors" at bounding box center [315, 259] width 45 height 12
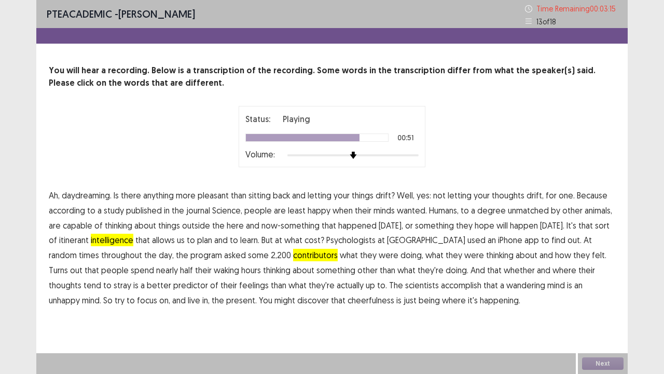
click at [81, 279] on span "thoughts" at bounding box center [65, 285] width 33 height 12
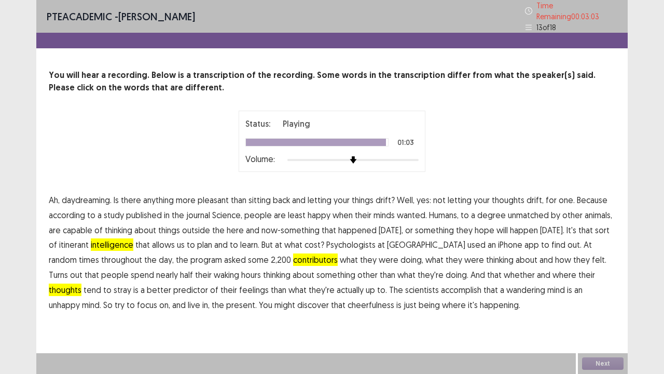
click at [348, 292] on span "cheerfulness" at bounding box center [371, 304] width 47 height 12
click at [379, 226] on span "[DATE]," at bounding box center [391, 230] width 24 height 12
click at [214, 195] on span "pleasant" at bounding box center [213, 200] width 31 height 12
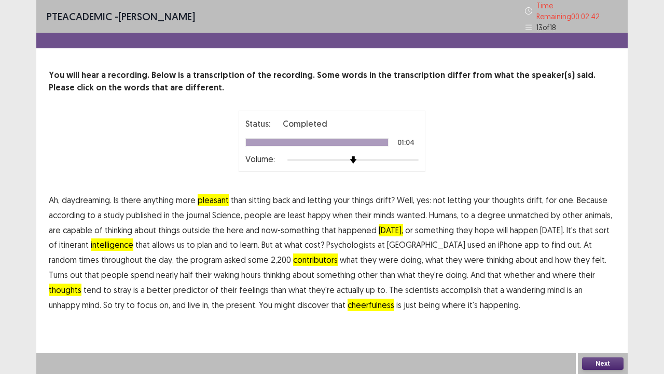
click at [402, 209] on span "wanted." at bounding box center [412, 215] width 30 height 12
click at [599, 292] on button "Next" at bounding box center [603, 363] width 42 height 12
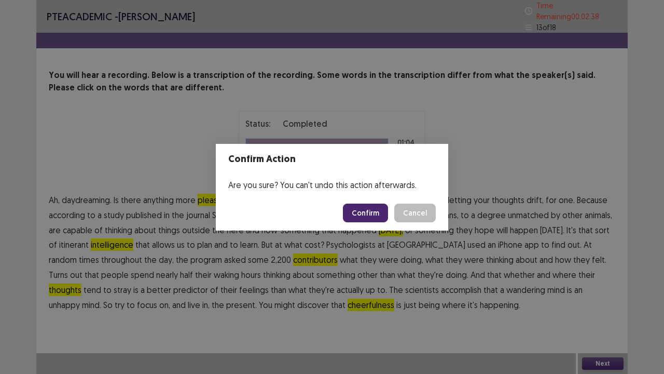
click at [388, 213] on button "Confirm" at bounding box center [365, 212] width 45 height 19
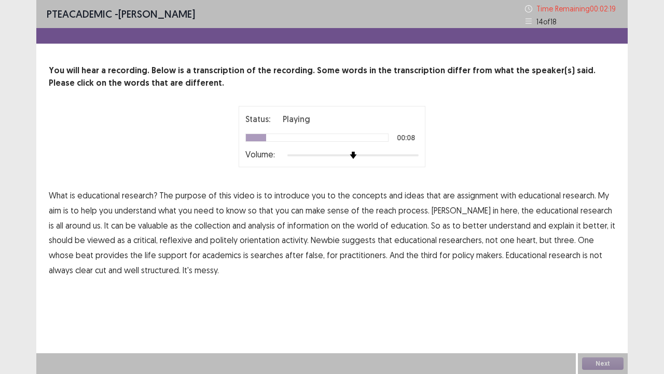
click at [469, 189] on span "assignment" at bounding box center [478, 195] width 42 height 12
drag, startPoint x: 135, startPoint y: 206, endPoint x: 196, endPoint y: 210, distance: 61.4
click at [147, 210] on span "understand" at bounding box center [136, 210] width 42 height 12
click at [229, 237] on span "politely" at bounding box center [224, 240] width 28 height 12
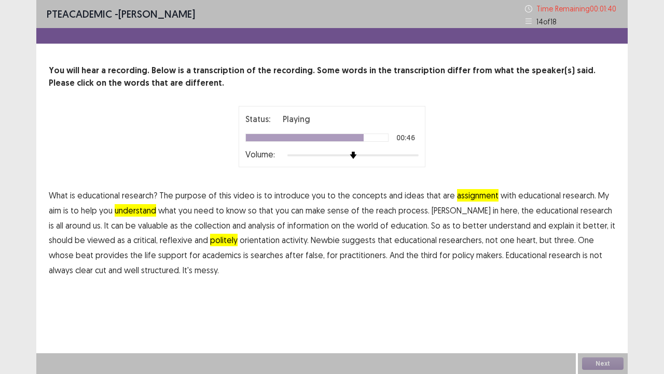
click at [306, 250] on span "false," at bounding box center [315, 255] width 19 height 12
click at [603, 292] on button "Next" at bounding box center [603, 363] width 42 height 12
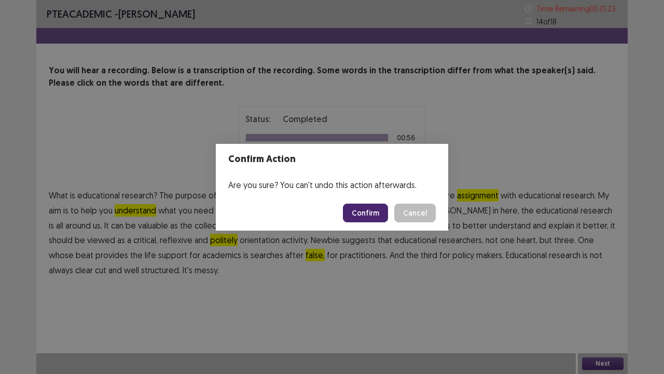
click at [377, 208] on button "Confirm" at bounding box center [365, 212] width 45 height 19
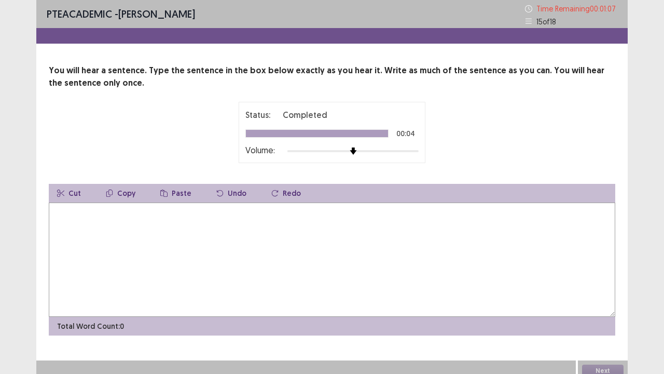
click at [65, 214] on textarea at bounding box center [332, 259] width 567 height 114
type textarea "*"
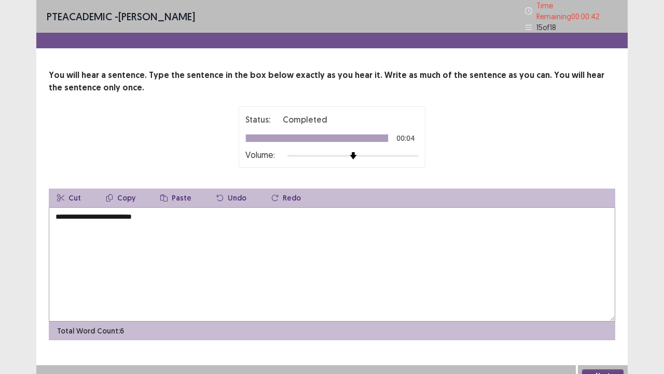
type textarea "**********"
click at [609, 292] on button "Next" at bounding box center [603, 375] width 42 height 12
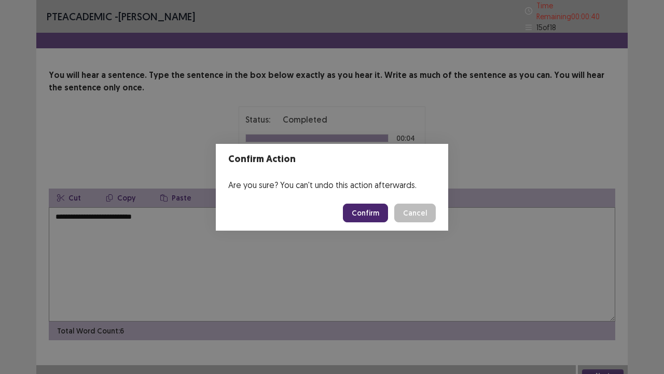
click at [358, 210] on button "Confirm" at bounding box center [365, 212] width 45 height 19
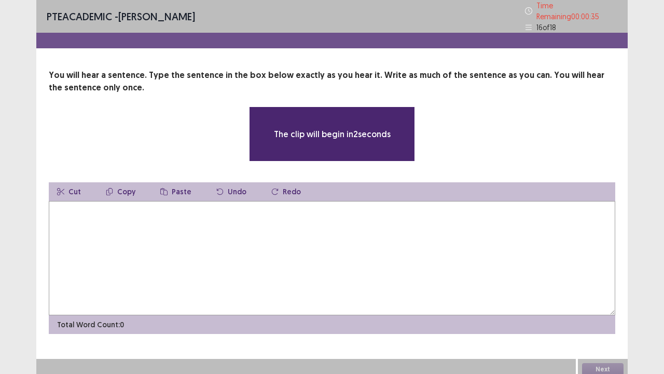
click at [54, 203] on textarea at bounding box center [332, 258] width 567 height 114
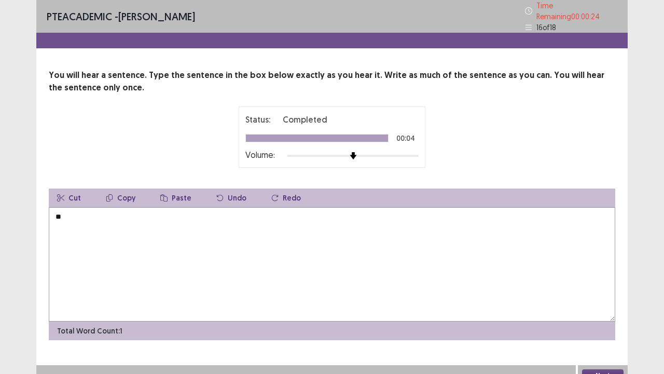
type textarea "*"
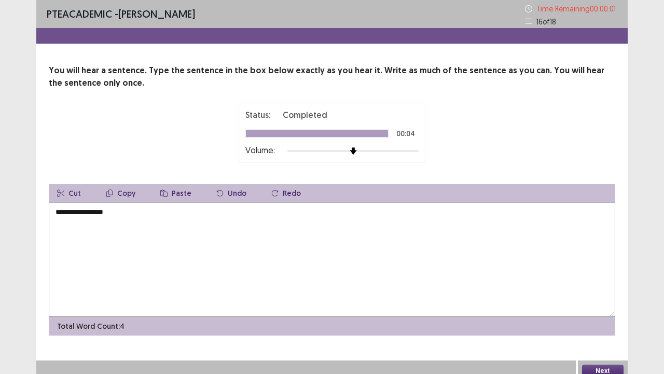
type textarea "**********"
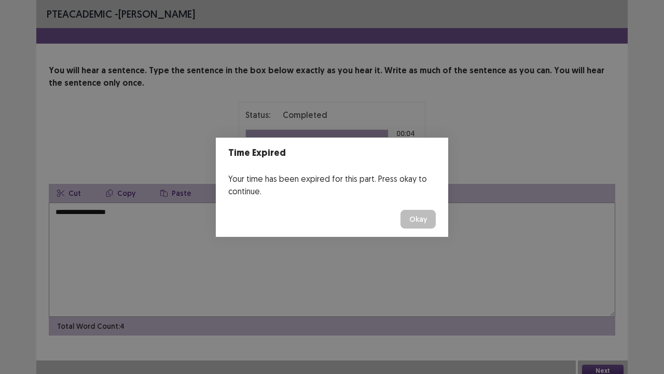
click at [420, 217] on button "Okay" at bounding box center [418, 219] width 35 height 19
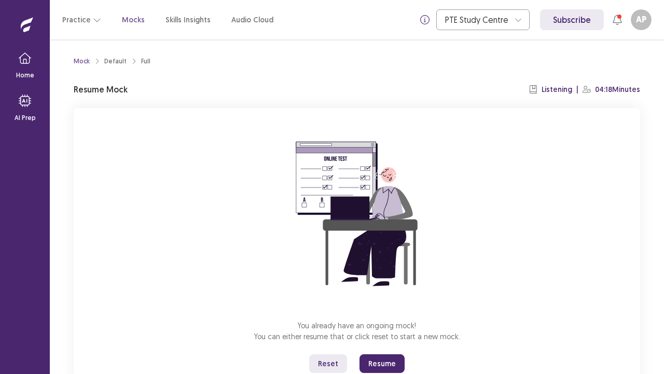
click at [377, 292] on button "Resume" at bounding box center [382, 363] width 45 height 19
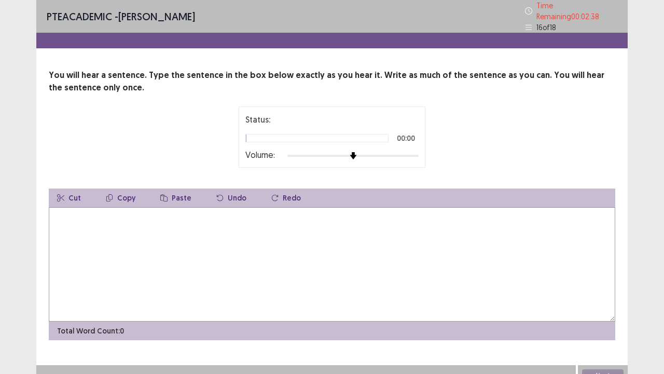
click at [62, 213] on textarea at bounding box center [332, 264] width 567 height 114
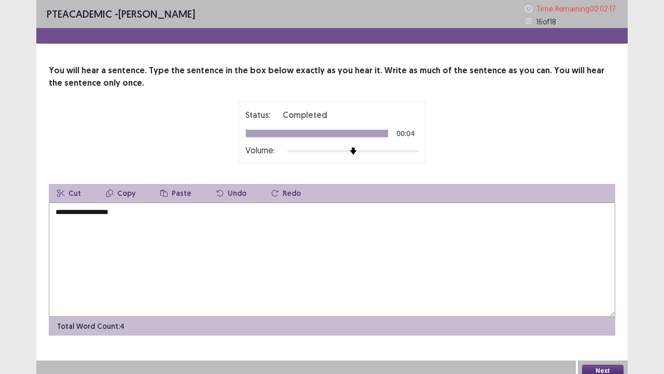
type textarea "**********"
click at [620, 292] on button "Next" at bounding box center [603, 370] width 42 height 12
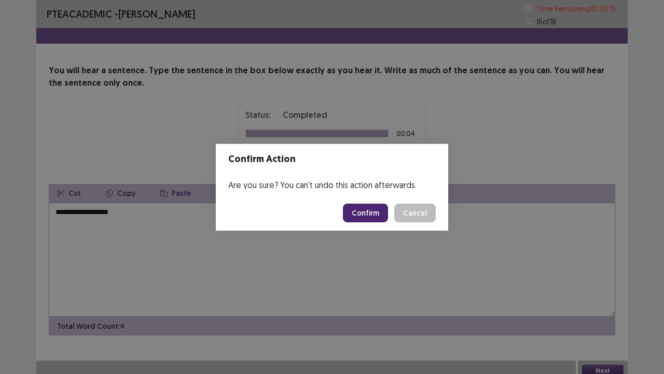
click at [362, 210] on button "Confirm" at bounding box center [365, 212] width 45 height 19
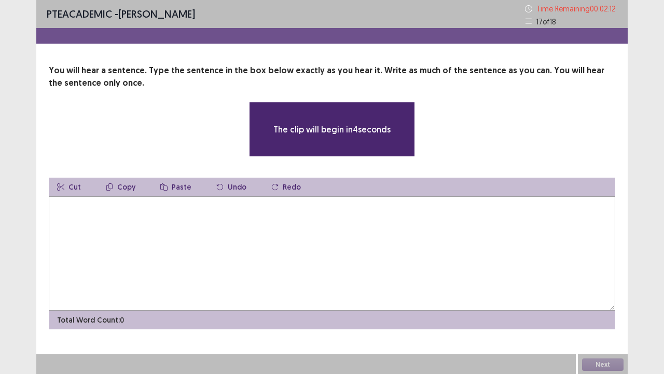
click at [64, 204] on textarea at bounding box center [332, 253] width 567 height 114
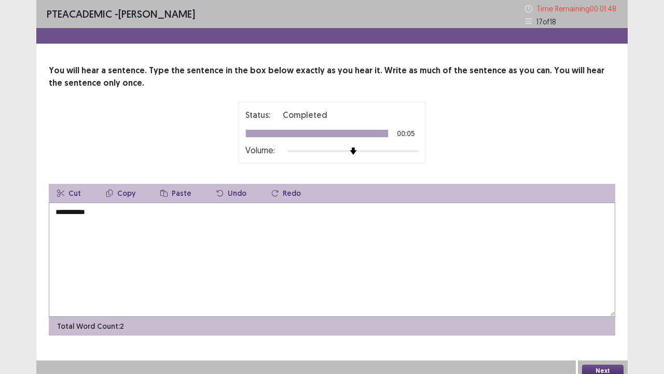
type textarea "**********"
click at [591, 292] on button "Next" at bounding box center [603, 370] width 42 height 12
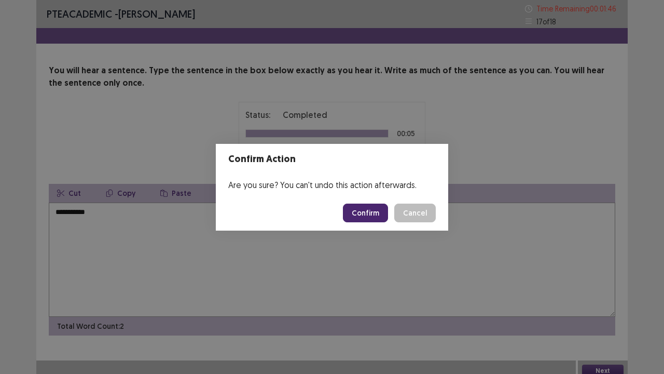
click at [374, 209] on button "Confirm" at bounding box center [365, 212] width 45 height 19
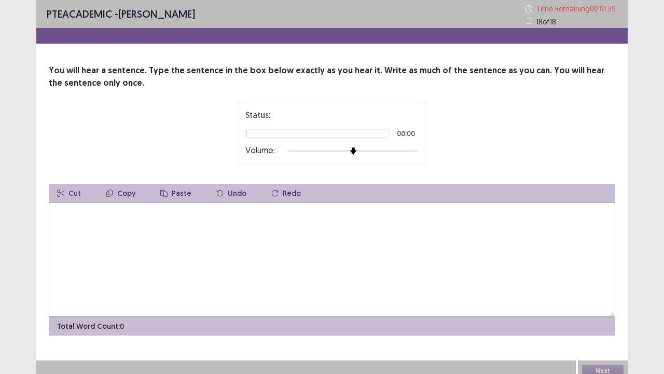
click at [62, 213] on textarea at bounding box center [332, 259] width 567 height 114
type textarea "*********"
click at [609, 292] on button "Next" at bounding box center [603, 370] width 42 height 12
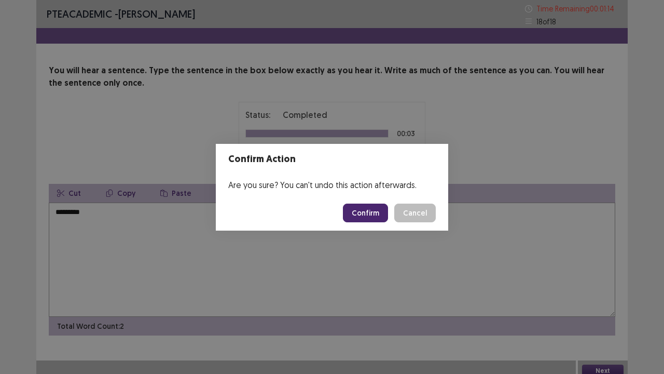
click at [371, 210] on button "Confirm" at bounding box center [365, 212] width 45 height 19
